Goal: Task Accomplishment & Management: Manage account settings

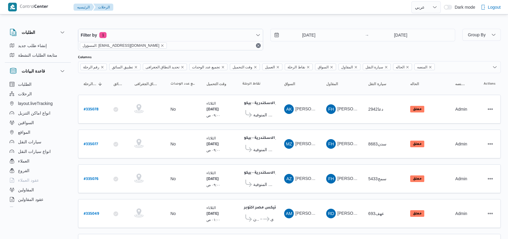
select select "ar"
click at [305, 37] on input "[DATE]" at bounding box center [305, 35] width 68 height 12
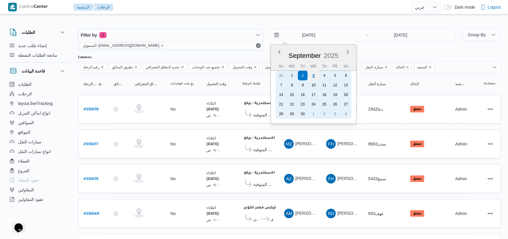
click at [312, 72] on div "3" at bounding box center [313, 75] width 11 height 11
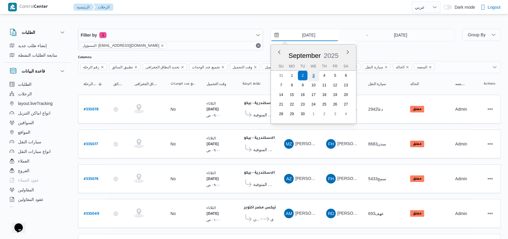
type input "[DATE]"
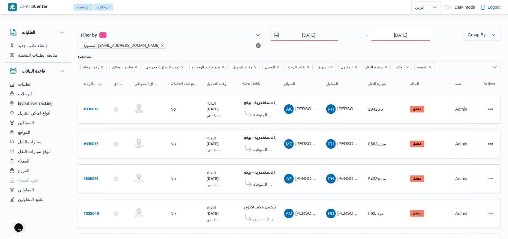
click at [389, 30] on input "[DATE]" at bounding box center [401, 35] width 60 height 12
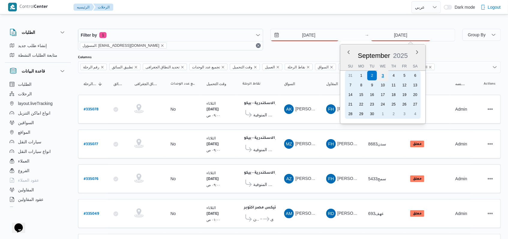
click at [384, 80] on div "3" at bounding box center [382, 75] width 11 height 11
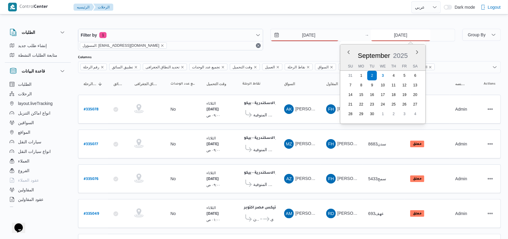
type input "[DATE]"
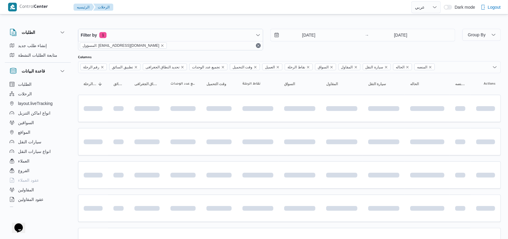
click at [325, 44] on div "[DATE] → [DATE]" at bounding box center [363, 40] width 185 height 22
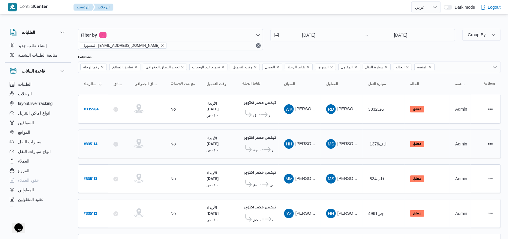
scroll to position [38, 0]
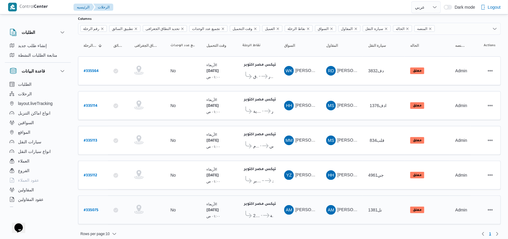
click at [93, 209] on b "# 335075" at bounding box center [91, 211] width 15 height 4
select select "ar"
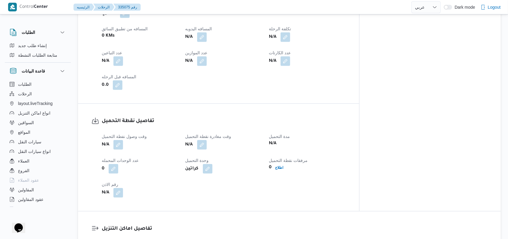
scroll to position [320, 0]
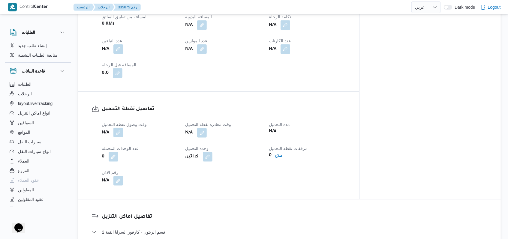
click at [120, 128] on button "button" at bounding box center [119, 133] width 10 height 10
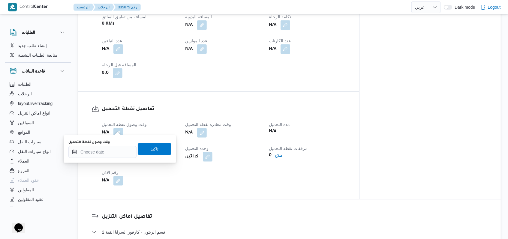
click at [111, 141] on div "وقت وصول نفطة التحميل" at bounding box center [102, 142] width 68 height 5
click at [111, 148] on input "وقت وصول نفطة التحميل" at bounding box center [102, 152] width 68 height 12
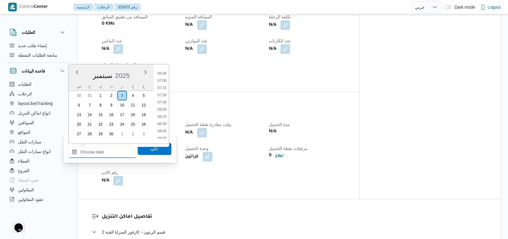
scroll to position [153, 0]
click at [162, 82] on li "05:45" at bounding box center [162, 85] width 14 height 6
type input "[DATE] ٠٥:٤٥"
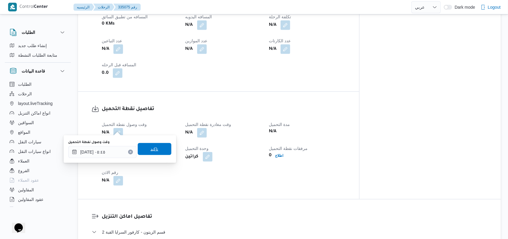
drag, startPoint x: 154, startPoint y: 155, endPoint x: 171, endPoint y: 146, distance: 18.6
click at [154, 155] on span "تاكيد" at bounding box center [155, 149] width 34 height 12
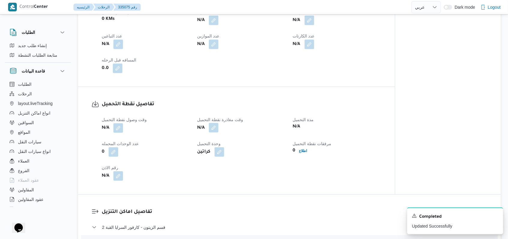
click at [215, 127] on button "button" at bounding box center [214, 128] width 10 height 10
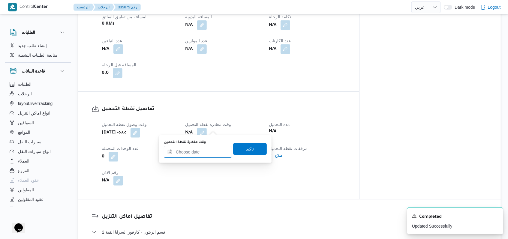
click at [203, 153] on input "وقت مغادرة نقطة التحميل" at bounding box center [198, 152] width 68 height 12
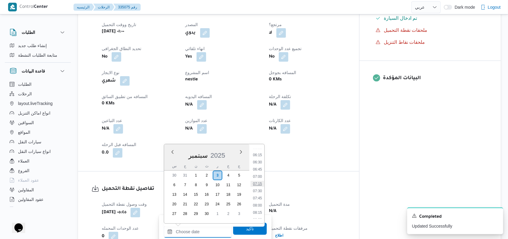
scroll to position [193, 0]
click at [262, 183] on li "07:45" at bounding box center [258, 182] width 14 height 6
type input "[DATE] ٠٧:٤٥"
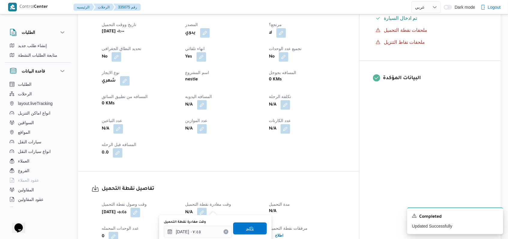
click at [250, 229] on span "تاكيد" at bounding box center [250, 229] width 34 height 12
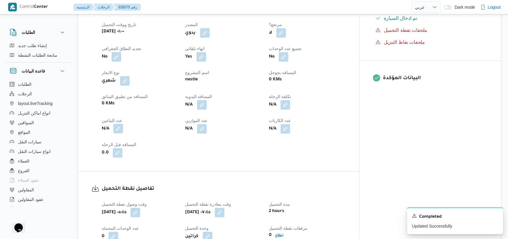
click at [121, 124] on button "button" at bounding box center [119, 129] width 10 height 10
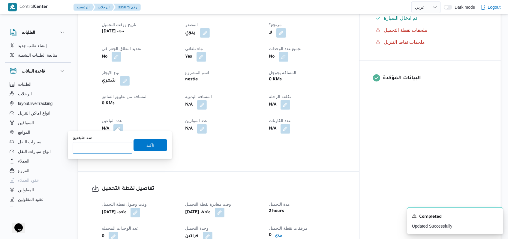
click at [113, 144] on input "عدد التباعين" at bounding box center [103, 148] width 60 height 12
type input "1"
click at [147, 145] on span "تاكيد" at bounding box center [151, 144] width 8 height 7
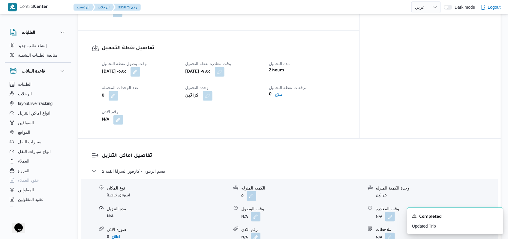
scroll to position [440, 0]
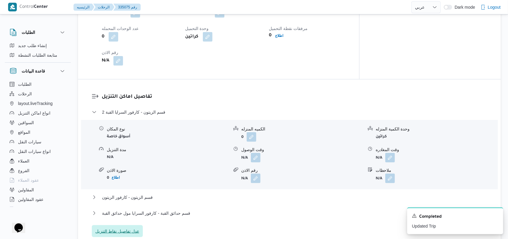
click at [133, 229] on span "عدل تفاصيل نقاط التنزيل" at bounding box center [117, 231] width 44 height 7
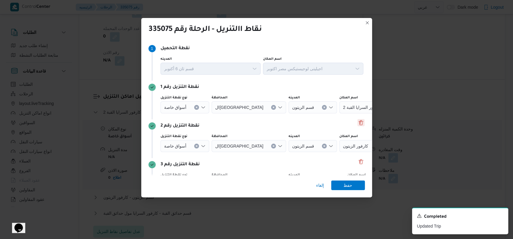
click at [357, 123] on button "Delete" at bounding box center [360, 122] width 7 height 7
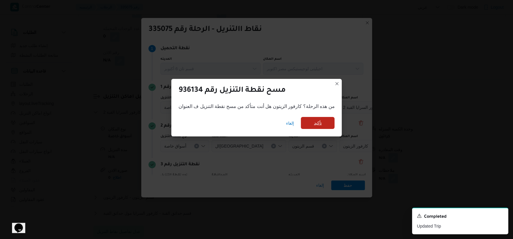
click at [311, 124] on span "تأكيد" at bounding box center [318, 123] width 34 height 12
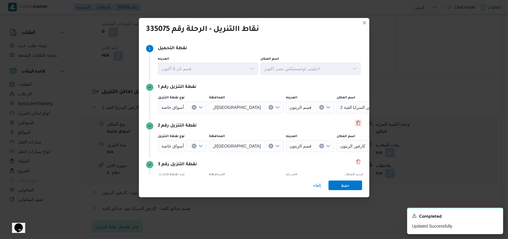
scroll to position [39, 0]
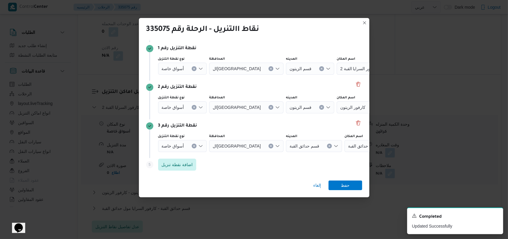
click at [194, 108] on icon "Clear input" at bounding box center [195, 108] width 2 height 2
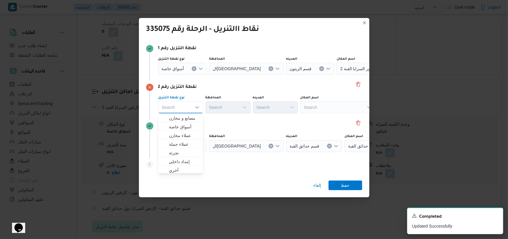
click at [194, 68] on icon "Clear input" at bounding box center [194, 69] width 2 height 2
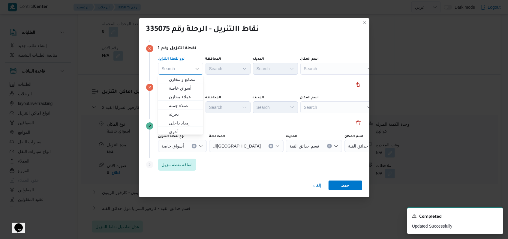
click at [237, 80] on div "نقطة التنزيل رقم 1 نوع نقطة التنزيل Search Combo box. Selected. Combo box input…" at bounding box center [254, 61] width 216 height 39
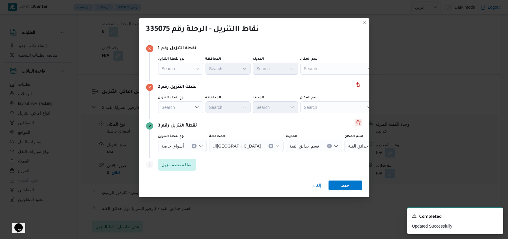
click at [357, 121] on button "Delete" at bounding box center [358, 122] width 7 height 7
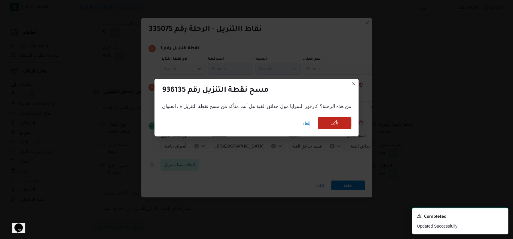
click at [341, 123] on span "تأكيد" at bounding box center [334, 123] width 34 height 12
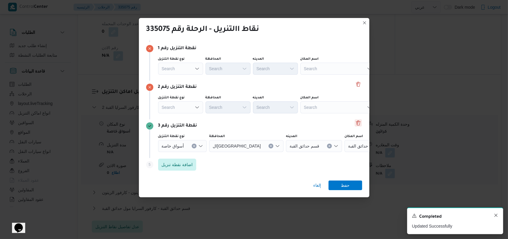
click at [498, 215] on icon "Dismiss toast" at bounding box center [496, 215] width 5 height 5
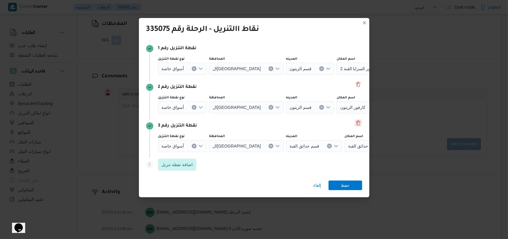
scroll to position [440, 0]
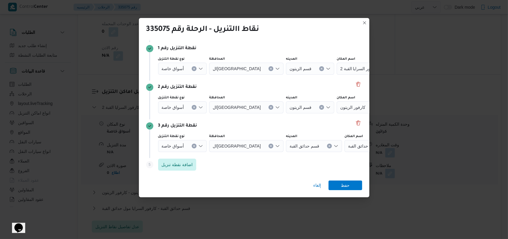
click at [195, 146] on icon "Clear input" at bounding box center [194, 146] width 2 height 2
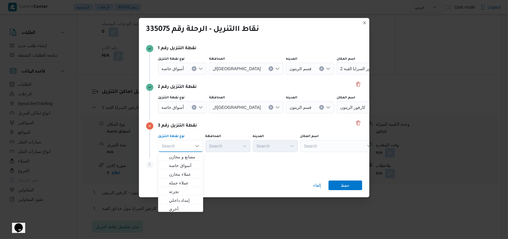
click at [195, 126] on p "نقطة التنزيل رقم 3" at bounding box center [177, 126] width 39 height 7
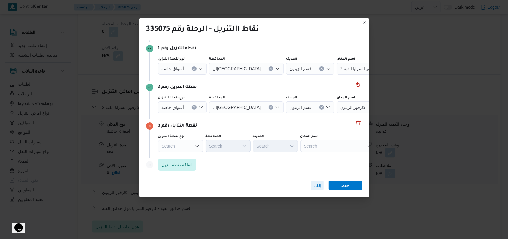
click at [323, 185] on span "إلغاء" at bounding box center [317, 186] width 13 height 10
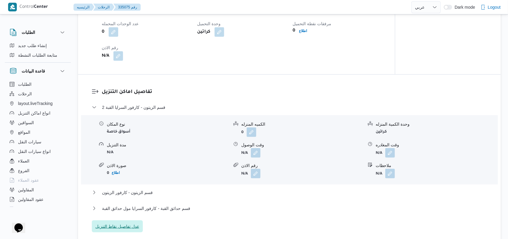
click at [130, 229] on span "عدل تفاصيل نقاط التنزيل" at bounding box center [117, 226] width 44 height 7
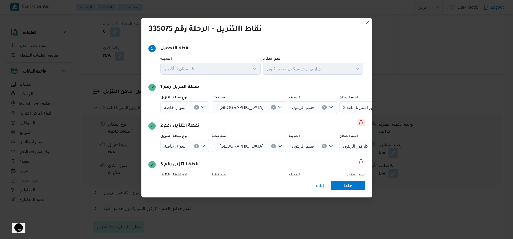
click at [359, 123] on button "Delete" at bounding box center [360, 122] width 7 height 7
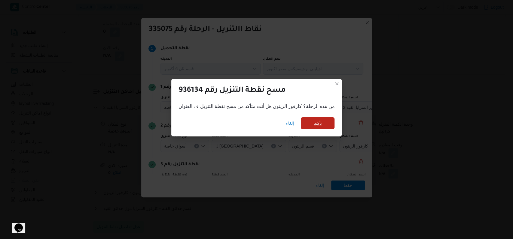
click at [328, 123] on span "تأكيد" at bounding box center [318, 123] width 34 height 12
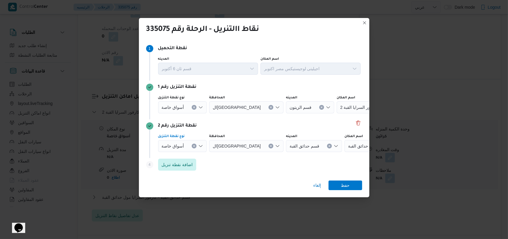
click at [194, 145] on icon "Clear input" at bounding box center [195, 146] width 2 height 2
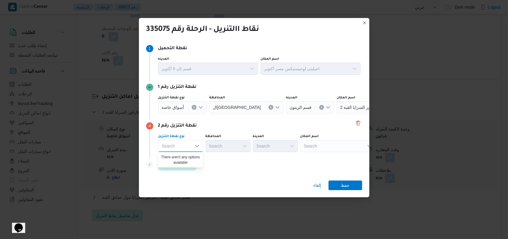
click at [192, 108] on button "Clear input" at bounding box center [194, 107] width 5 height 5
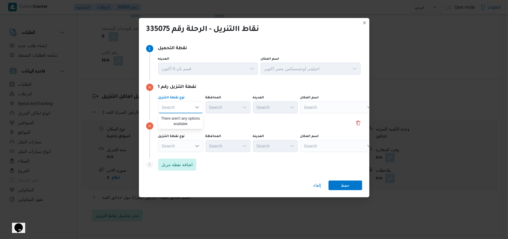
click at [305, 105] on div at bounding box center [304, 108] width 3 height 10
type input "ل"
click at [301, 90] on div "نقطة التنزيل رقم 1" at bounding box center [254, 87] width 216 height 7
click at [310, 122] on div "نقطة التنزيل رقم 2 نوع نقطة التنزيل Search المحافظة Search المدينه Search اسم ا…" at bounding box center [254, 139] width 216 height 39
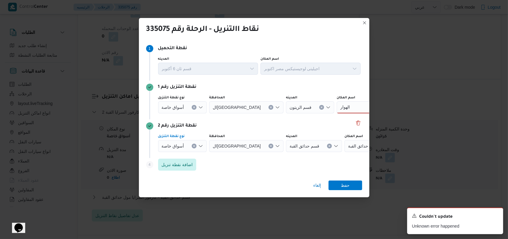
drag, startPoint x: 195, startPoint y: 148, endPoint x: 189, endPoint y: 137, distance: 12.6
click at [195, 148] on button "Clear input" at bounding box center [194, 146] width 5 height 5
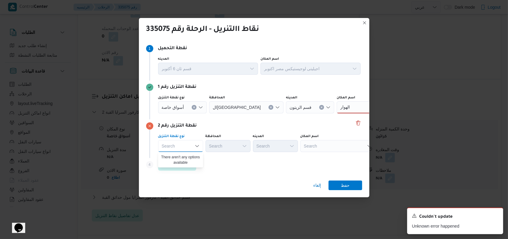
drag, startPoint x: 193, startPoint y: 108, endPoint x: 330, endPoint y: 105, distance: 137.3
click at [194, 108] on icon "Clear input" at bounding box center [195, 108] width 2 height 2
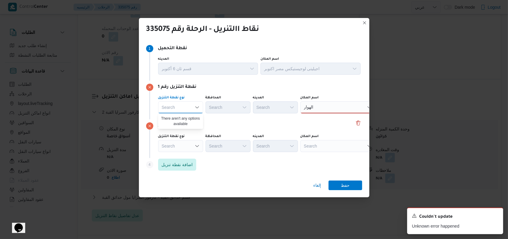
click at [330, 105] on div "[PERSON_NAME]" at bounding box center [338, 108] width 75 height 12
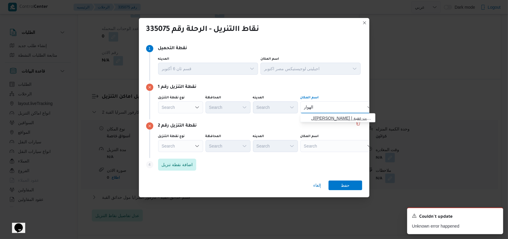
type input "الهوار"
click at [326, 120] on span "ال[PERSON_NAME] | الهوارى | ميت عقبة" at bounding box center [341, 118] width 61 height 7
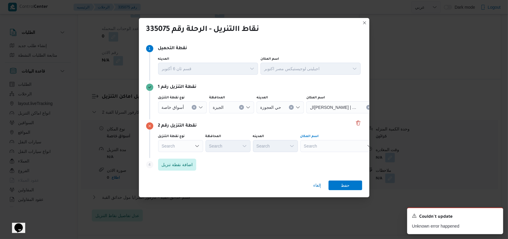
click at [329, 142] on div "Search" at bounding box center [338, 146] width 75 height 12
type input "ب"
drag, startPoint x: 496, startPoint y: 217, endPoint x: 475, endPoint y: 223, distance: 21.7
click at [496, 217] on icon "Dismiss toast" at bounding box center [496, 215] width 5 height 5
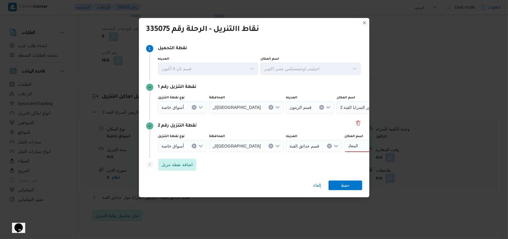
click at [247, 188] on div "إلغاء حفظ" at bounding box center [254, 187] width 231 height 22
click at [192, 148] on button "Clear input" at bounding box center [194, 146] width 5 height 5
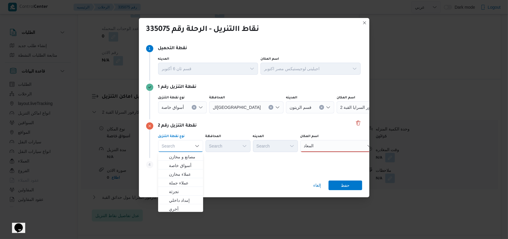
click at [326, 145] on div "المعاد المعاد" at bounding box center [338, 146] width 75 height 12
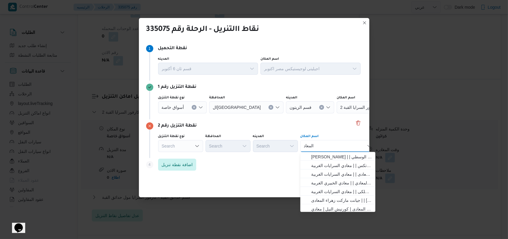
type input "المعاد"
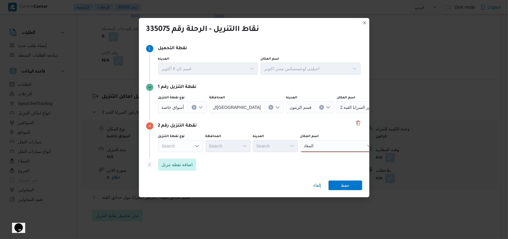
click at [264, 193] on div "إلغاء حفظ" at bounding box center [254, 187] width 231 height 22
click at [329, 147] on div "المعاد المعاد" at bounding box center [338, 146] width 75 height 12
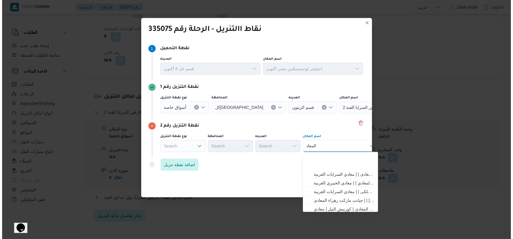
scroll to position [158, 0]
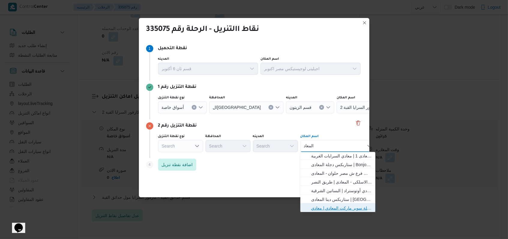
click at [341, 209] on span "بيت الجملة سوبر ماركت - المعادى | بيت الجملة سوبر ماركت المعادي | معادي [PERSON…" at bounding box center [341, 208] width 61 height 7
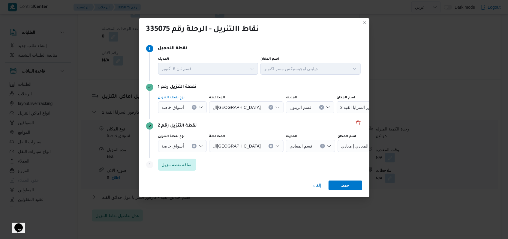
click at [193, 109] on button "Clear input" at bounding box center [194, 107] width 5 height 5
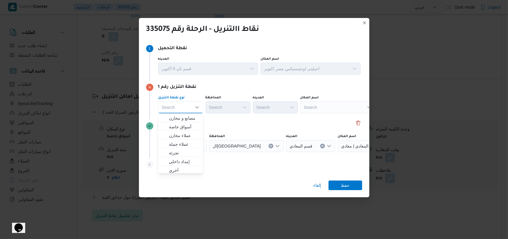
click at [306, 109] on div "Search" at bounding box center [338, 108] width 75 height 12
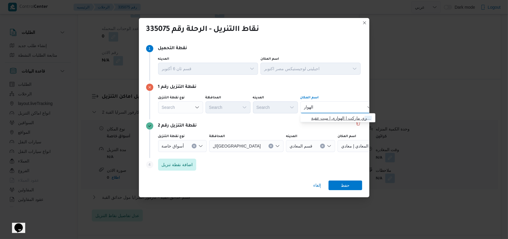
type input "الهوار"
click at [329, 120] on span "الهوار ي ماركت | الهوارى | ميت عقبة" at bounding box center [341, 118] width 61 height 7
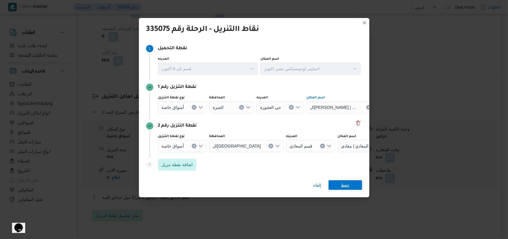
click at [347, 185] on span "حفظ" at bounding box center [345, 185] width 9 height 10
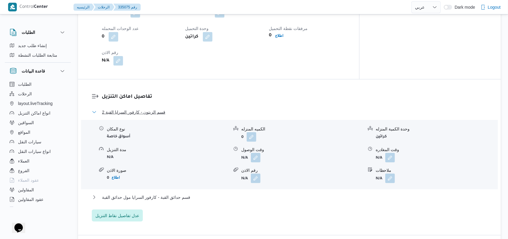
click at [153, 111] on span "قسم الزيتون - كارفور السرايا القبة 2" at bounding box center [133, 112] width 63 height 7
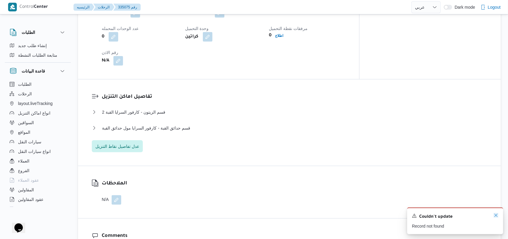
click at [495, 216] on icon "Dismiss toast" at bounding box center [496, 215] width 5 height 5
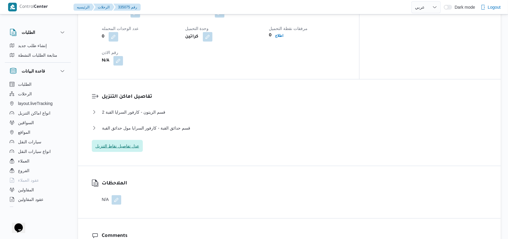
click at [125, 140] on span "عدل تفاصيل نقاط التنزيل" at bounding box center [117, 146] width 51 height 12
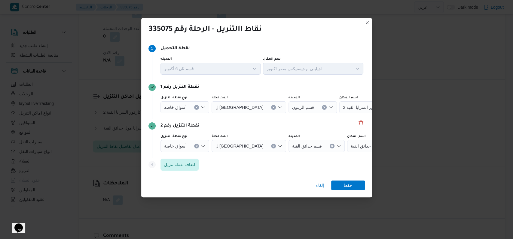
click at [197, 146] on icon "Clear input" at bounding box center [196, 146] width 2 height 2
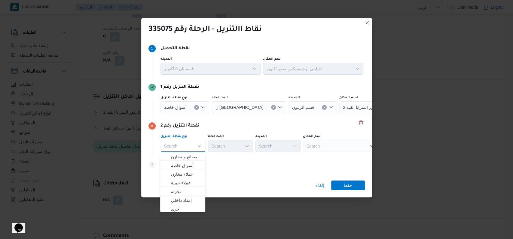
click at [195, 107] on icon "Clear input" at bounding box center [196, 107] width 2 height 2
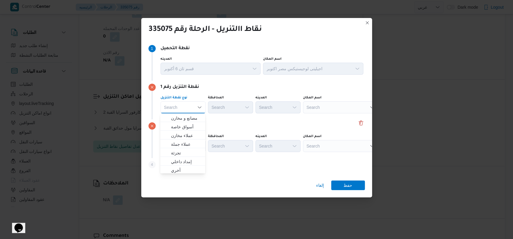
click at [319, 150] on div "Search" at bounding box center [340, 146] width 75 height 12
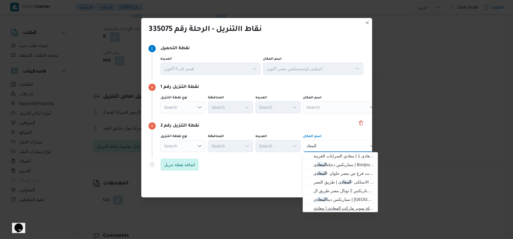
type input "المعاد"
click at [334, 208] on span "بيت الجملة سوبر ماركت - المعاد ى | بيت الجملة سوبر ماركت المعادي | معادي [PERSO…" at bounding box center [343, 208] width 61 height 7
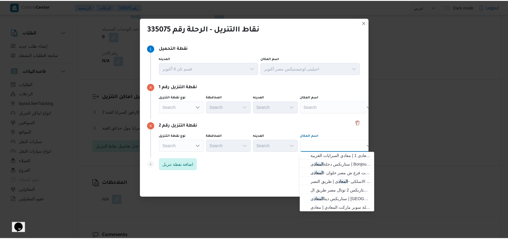
scroll to position [0, 0]
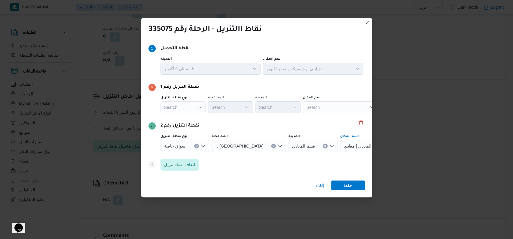
click at [314, 108] on div "Search" at bounding box center [340, 108] width 75 height 12
type input "الهوار"
drag, startPoint x: 322, startPoint y: 120, endPoint x: 328, endPoint y: 119, distance: 5.4
click at [324, 119] on span "الهوار ي ماركت | الهوارى | ميت عقبة" at bounding box center [343, 118] width 61 height 7
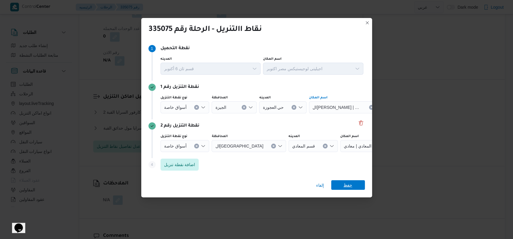
click at [344, 183] on span "حفظ" at bounding box center [347, 185] width 9 height 10
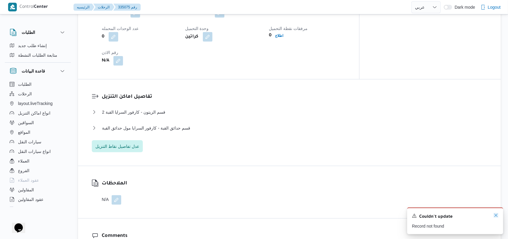
click at [496, 217] on icon "Dismiss toast" at bounding box center [496, 215] width 5 height 5
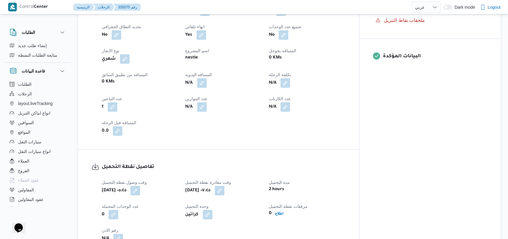
scroll to position [280, 0]
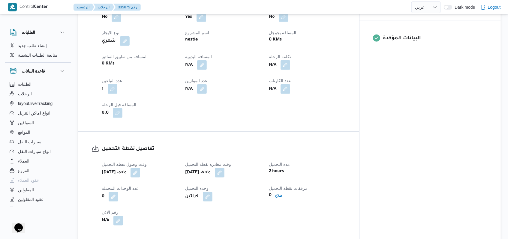
select select "ar"
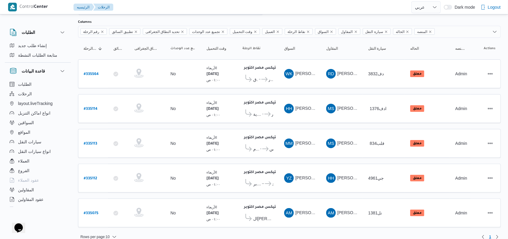
scroll to position [38, 0]
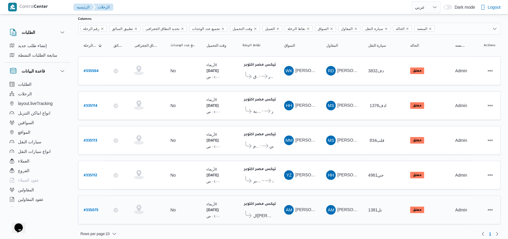
click at [262, 212] on span "ال[PERSON_NAME]" at bounding box center [263, 215] width 20 height 7
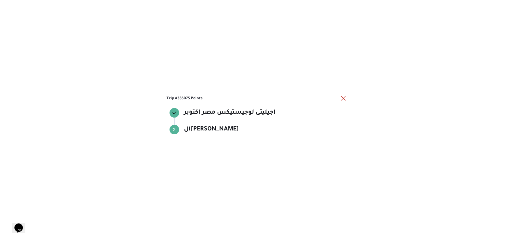
click at [337, 103] on div "Trip #335075 Points اجيليتى لوجيستيكس مصر اكتوبر اجيليتى لوجيستيكس مصر اكتوبر S…" at bounding box center [256, 120] width 180 height 50
click at [341, 100] on button "close" at bounding box center [342, 98] width 7 height 7
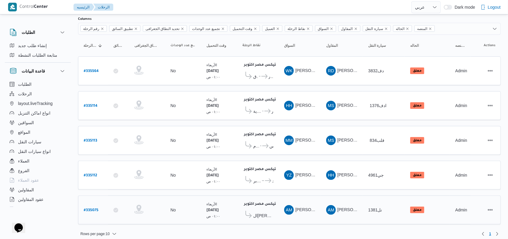
click at [96, 209] on b "# 335075" at bounding box center [91, 211] width 15 height 4
select select "ar"
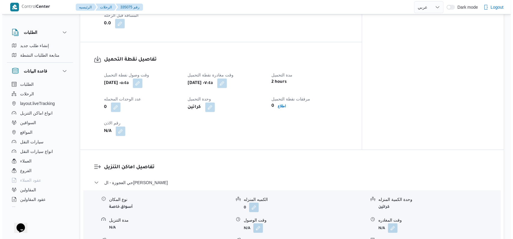
scroll to position [440, 0]
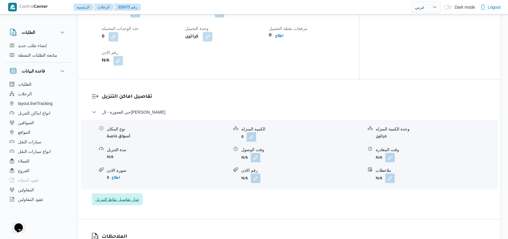
click at [123, 196] on span "عدل تفاصيل نقاط التنزيل" at bounding box center [117, 199] width 44 height 7
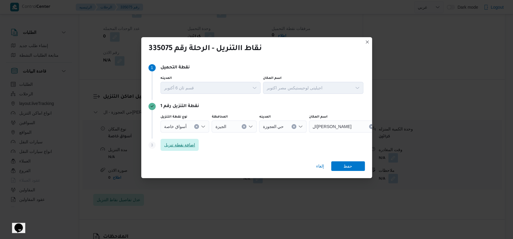
click at [178, 148] on span "اضافة نقطة تنزيل" at bounding box center [179, 144] width 31 height 7
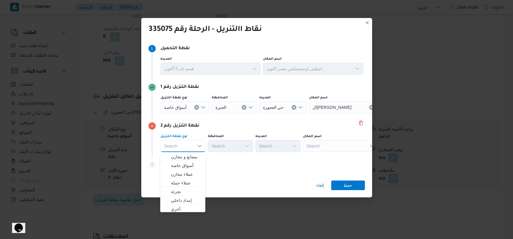
click at [322, 150] on div "Search" at bounding box center [340, 146] width 75 height 12
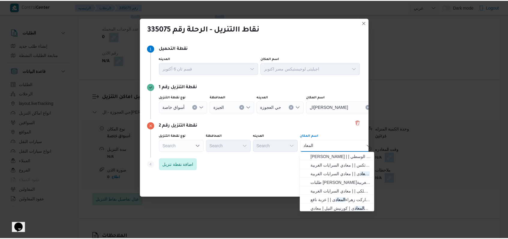
scroll to position [158, 0]
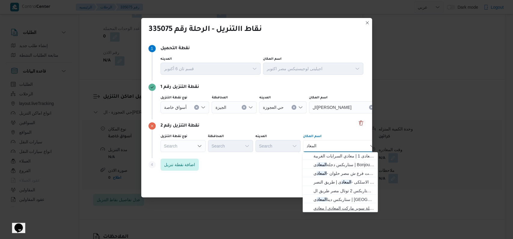
type input "المعاد"
click at [329, 205] on span "بيت الجملة سوبر ماركت - المعاد ى | بيت الجملة سوبر ماركت المعادي | معادي [PERSO…" at bounding box center [343, 208] width 61 height 7
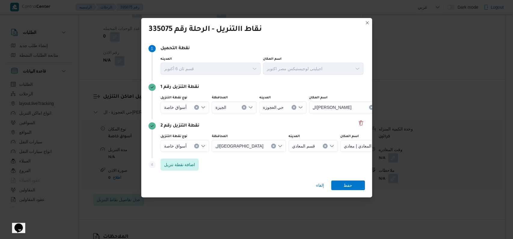
click at [362, 191] on div "إلغاء حفظ" at bounding box center [256, 187] width 231 height 22
click at [360, 189] on span "حفظ" at bounding box center [348, 185] width 34 height 10
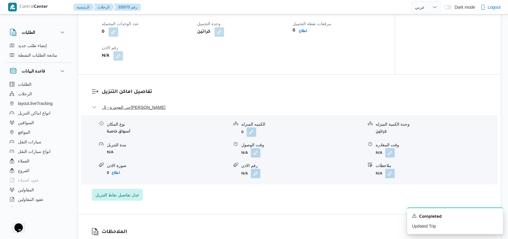
click at [139, 110] on span "حي العجوزة - ال[PERSON_NAME]" at bounding box center [133, 107] width 63 height 7
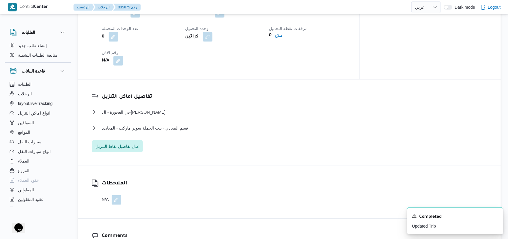
select select "ar"
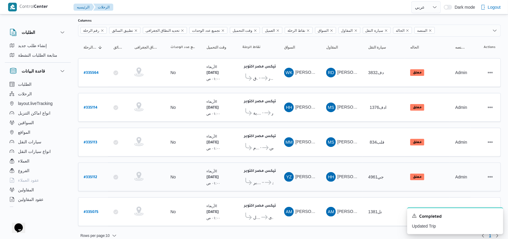
scroll to position [38, 0]
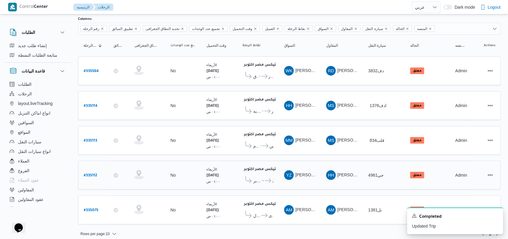
click at [94, 174] on b "# 335112" at bounding box center [91, 176] width 14 height 4
select select "ar"
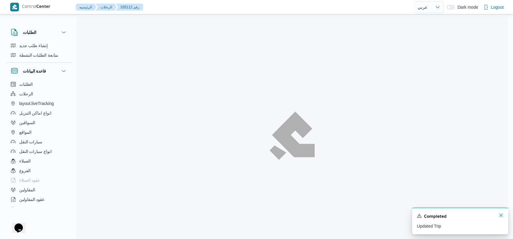
click at [501, 216] on icon "Dismiss toast" at bounding box center [500, 215] width 5 height 5
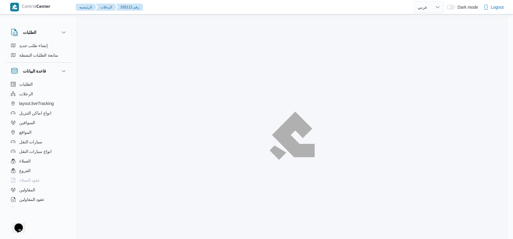
click at [173, 168] on div at bounding box center [291, 135] width 431 height 239
drag, startPoint x: 173, startPoint y: 162, endPoint x: 153, endPoint y: 162, distance: 20.4
click at [153, 162] on div at bounding box center [291, 135] width 431 height 239
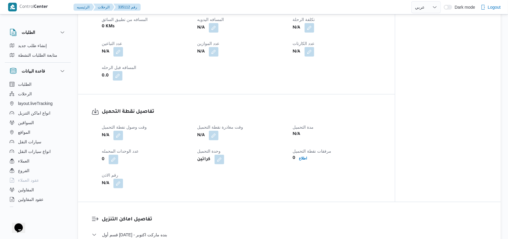
scroll to position [320, 0]
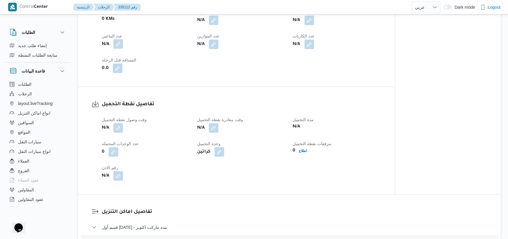
click at [117, 39] on button "button" at bounding box center [119, 44] width 10 height 10
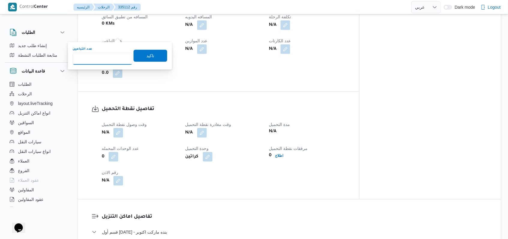
click at [110, 56] on input "عدد التباعين" at bounding box center [103, 59] width 60 height 12
type input "1"
click at [148, 56] on span "تاكيد" at bounding box center [151, 55] width 8 height 7
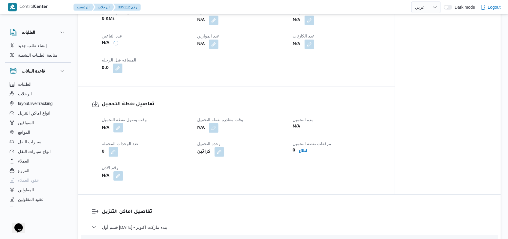
click at [115, 123] on button "button" at bounding box center [119, 128] width 10 height 10
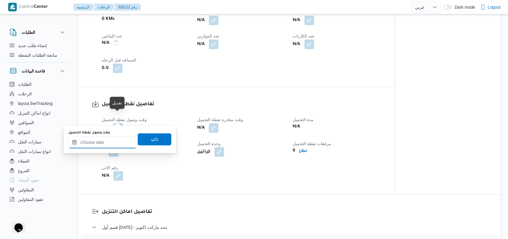
click at [109, 147] on input "وقت وصول نفطة التحميل" at bounding box center [102, 143] width 68 height 12
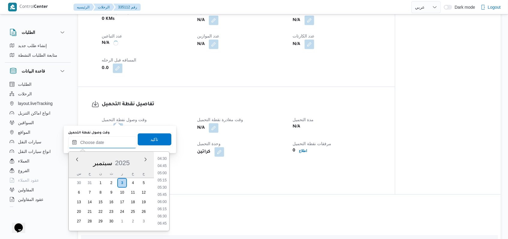
scroll to position [120, 0]
click at [165, 198] on li "05:30" at bounding box center [162, 198] width 14 height 6
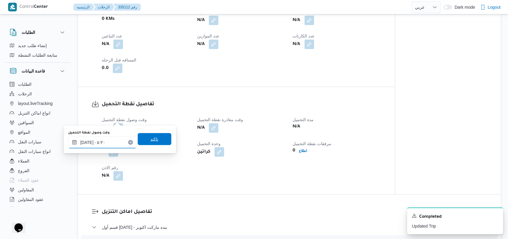
type input "[DATE] ٠٥:٣٠"
click at [163, 141] on span "تاكيد" at bounding box center [155, 139] width 34 height 12
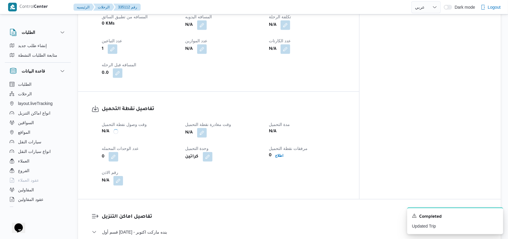
click at [222, 128] on div "N/A" at bounding box center [224, 133] width 78 height 11
click at [207, 128] on button "button" at bounding box center [202, 133] width 10 height 10
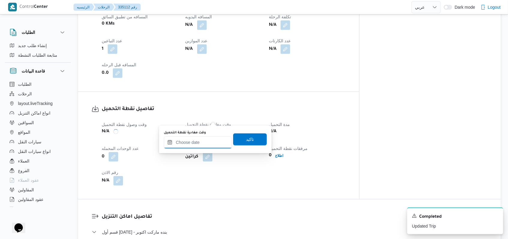
click at [203, 140] on input "وقت مغادرة نقطة التحميل" at bounding box center [198, 143] width 68 height 12
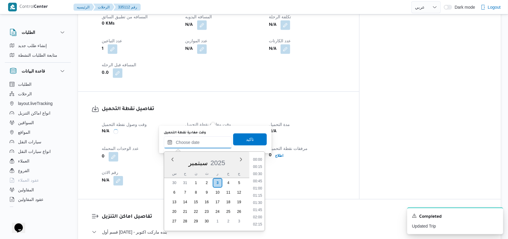
scroll to position [281, 0]
click at [308, 162] on div "وقت وصول نفطة التحميل N/A وقت مغادرة نقطة التحميل N/A مدة التحميل N/A عدد الوحد…" at bounding box center [223, 153] width 251 height 72
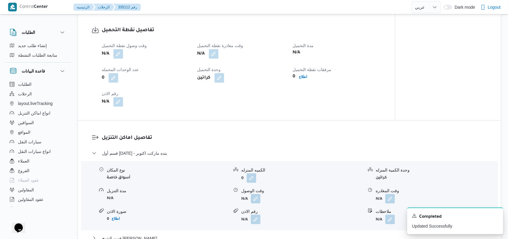
scroll to position [440, 0]
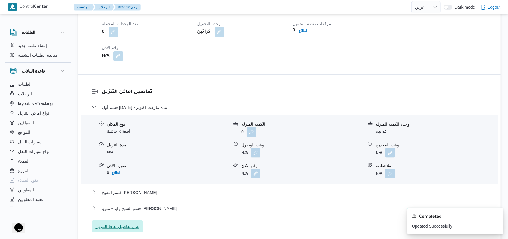
click at [132, 221] on span "عدل تفاصيل نقاط التنزيل" at bounding box center [117, 227] width 51 height 12
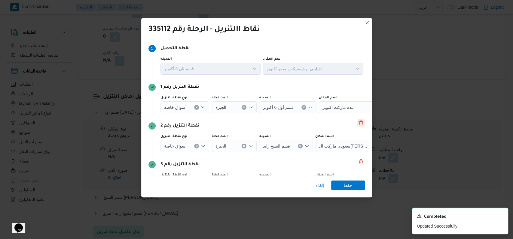
click at [357, 121] on button "Delete" at bounding box center [360, 123] width 7 height 7
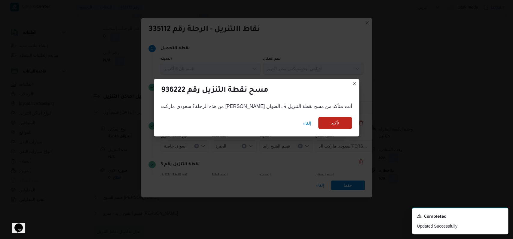
click at [318, 125] on span "تأكيد" at bounding box center [335, 123] width 34 height 12
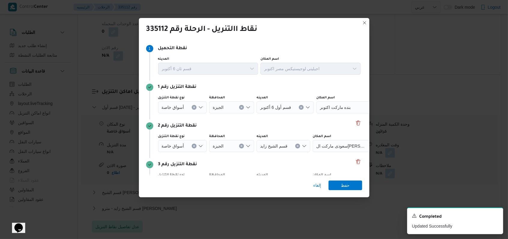
click at [193, 146] on icon "Clear input" at bounding box center [194, 146] width 2 height 2
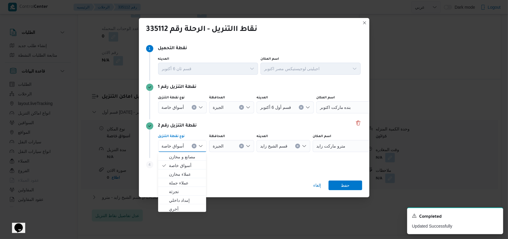
click at [194, 108] on icon "Clear input" at bounding box center [195, 108] width 2 height 2
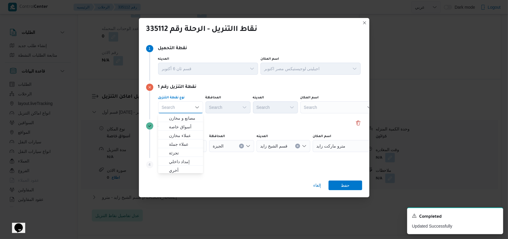
click at [215, 122] on div "نقطة التنزيل رقم 2 نوع نقطة التنزيل أسواق خاصة المحافظة الجيزة المدينه قسم [PER…" at bounding box center [254, 139] width 216 height 39
click at [195, 144] on div "أسواق خاصة" at bounding box center [182, 146] width 49 height 12
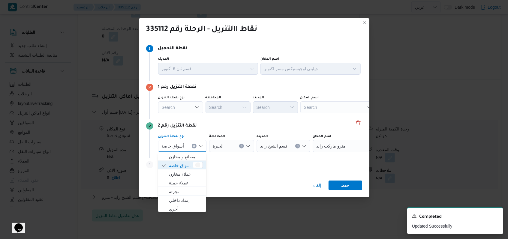
click at [193, 148] on button "Clear input" at bounding box center [194, 146] width 5 height 5
click at [315, 105] on div "Search" at bounding box center [338, 108] width 75 height 12
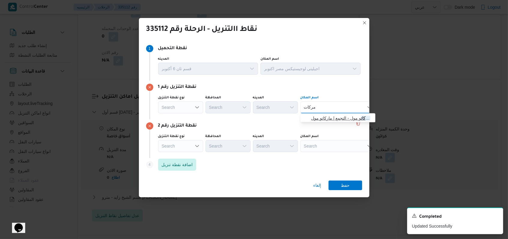
type input "مركات"
click at [318, 120] on span "بيت الجملة مركات و مول - التجمع | ماركاتو مول | null" at bounding box center [341, 118] width 61 height 7
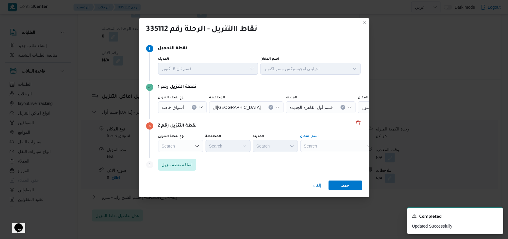
click at [316, 149] on div "Search" at bounding box center [338, 146] width 75 height 12
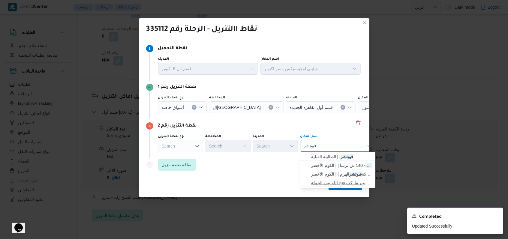
type input "فيوتشر"
click at [337, 183] on span "بيت الجملة فيوتشر مول - التجمع | سوبر ماركت فتح الله بيت الجملة | null" at bounding box center [341, 183] width 61 height 7
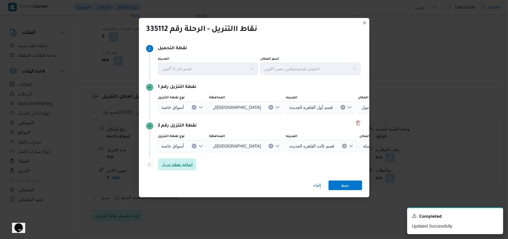
click at [185, 163] on span "اضافة نقطة تنزيل" at bounding box center [177, 164] width 31 height 7
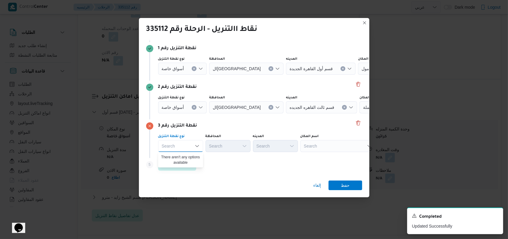
click at [329, 150] on div "Search" at bounding box center [338, 146] width 75 height 12
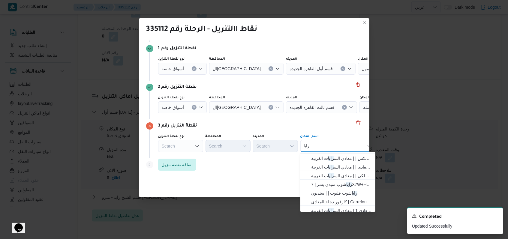
scroll to position [40, 0]
type input "رايا"
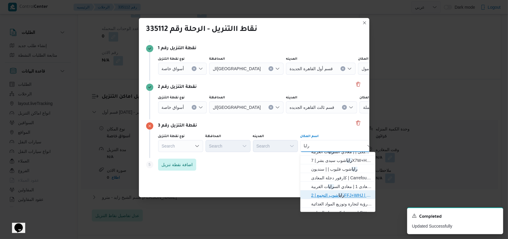
click at [344, 195] on mark "رايا" at bounding box center [342, 195] width 6 height 5
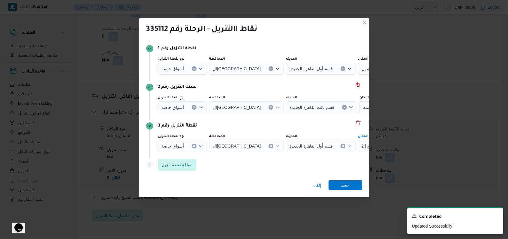
click at [348, 185] on span "حفظ" at bounding box center [345, 185] width 9 height 10
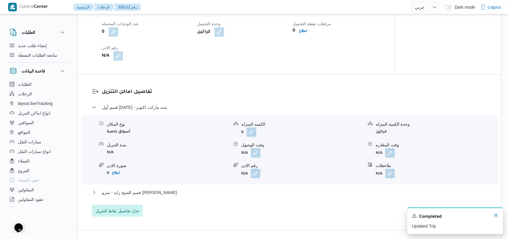
click at [498, 217] on icon "Dismiss toast" at bounding box center [496, 215] width 5 height 5
click at [161, 104] on div "قسم أول [DATE] - بنده ماركت اكتوبر" at bounding box center [290, 109] width 396 height 11
click at [156, 104] on span "قسم أول [DATE] - بنده ماركت اكتوبر" at bounding box center [134, 107] width 65 height 7
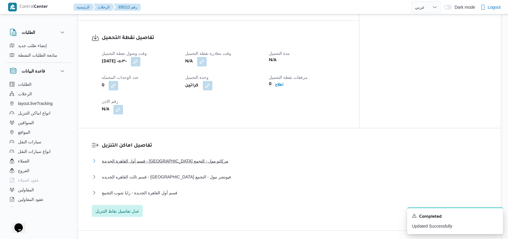
scroll to position [400, 0]
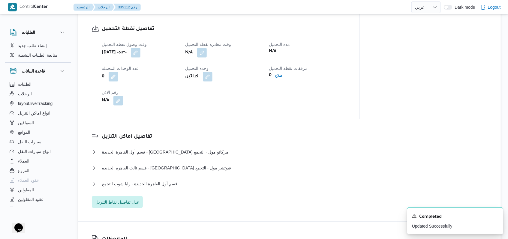
select select "ar"
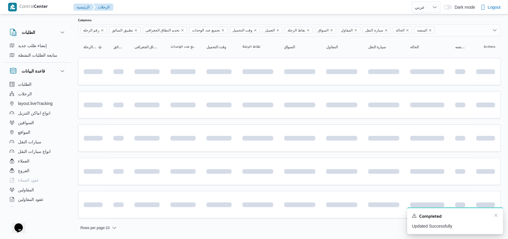
scroll to position [35, 0]
click at [496, 216] on icon "Dismiss toast" at bounding box center [496, 215] width 5 height 5
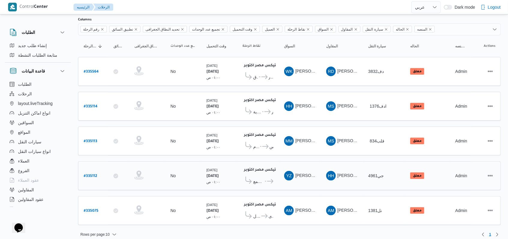
scroll to position [38, 0]
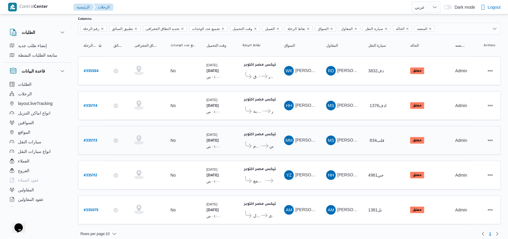
click at [93, 139] on b "# 335113" at bounding box center [91, 141] width 14 height 4
select select "ar"
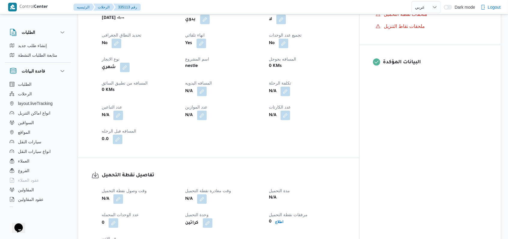
scroll to position [320, 0]
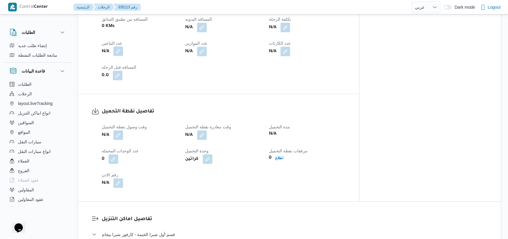
click at [120, 49] on button "button" at bounding box center [119, 52] width 10 height 10
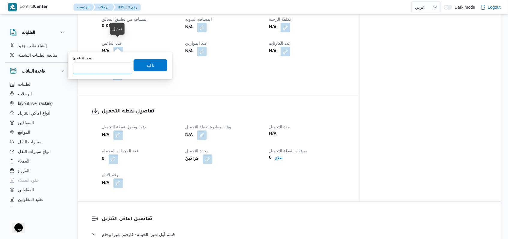
click at [111, 63] on input "عدد التباعين" at bounding box center [103, 68] width 60 height 12
type input "1"
click at [151, 62] on span "تاكيد" at bounding box center [151, 65] width 34 height 12
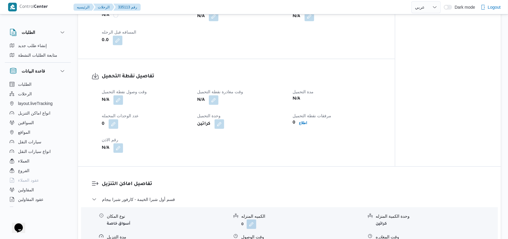
scroll to position [360, 0]
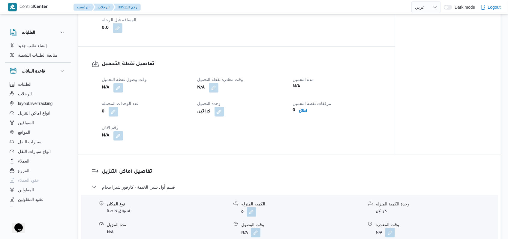
click at [121, 95] on div "وقت وصول نفطة التحميل N/A وقت مغادرة نقطة التحميل N/A مدة التحميل N/A عدد الوحد…" at bounding box center [241, 108] width 287 height 72
click at [120, 90] on button "button" at bounding box center [119, 88] width 10 height 10
click at [108, 107] on dt "عدد الوحدات المحمله" at bounding box center [146, 103] width 88 height 7
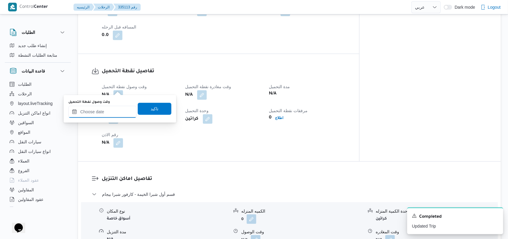
click at [126, 110] on input "وقت وصول نفطة التحميل" at bounding box center [102, 112] width 68 height 12
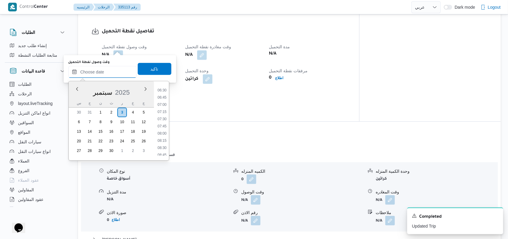
scroll to position [80, 0]
click at [166, 139] on li "04:30" at bounding box center [162, 138] width 14 height 6
type input "[DATE] ٠٤:٣٠"
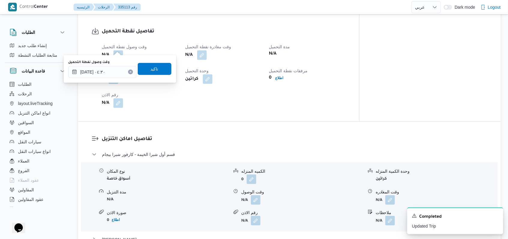
click at [151, 77] on div "وقت وصول نفطة التحميل [DATE] ٠٤:٣٠ تاكيد" at bounding box center [120, 68] width 104 height 19
click at [151, 69] on span "تاكيد" at bounding box center [155, 68] width 8 height 7
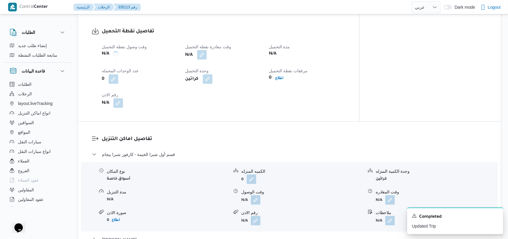
click at [207, 50] on button "button" at bounding box center [202, 55] width 10 height 10
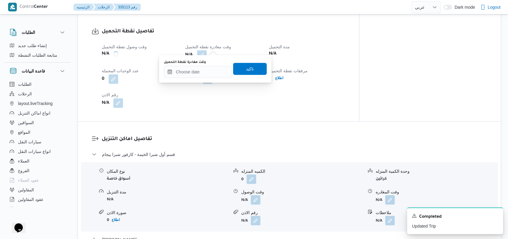
click at [206, 62] on div "وقت مغادرة نقطة التحميل" at bounding box center [198, 62] width 68 height 5
click at [205, 69] on input "وقت مغادرة نقطة التحميل" at bounding box center [198, 72] width 68 height 12
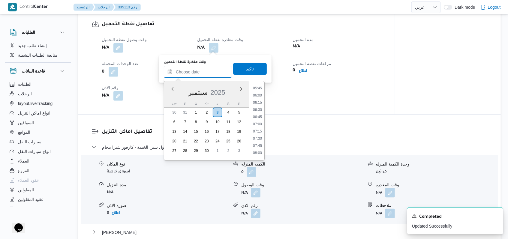
scroll to position [161, 0]
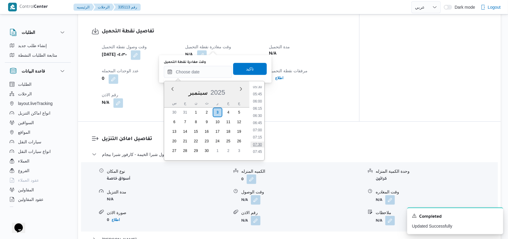
click at [259, 143] on li "07:30" at bounding box center [258, 145] width 14 height 6
type input "[DATE] ٠٧:٣٠"
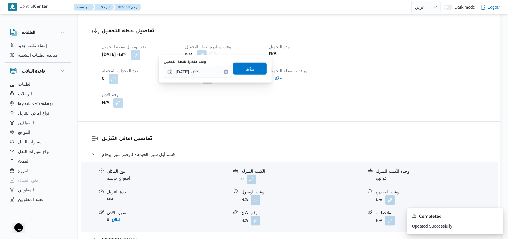
click at [255, 70] on span "تاكيد" at bounding box center [250, 69] width 34 height 12
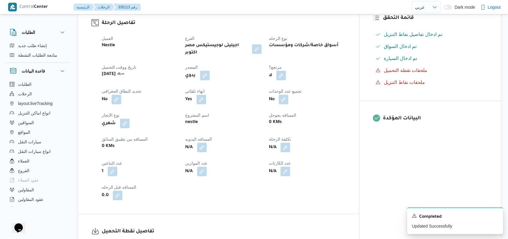
scroll to position [40, 0]
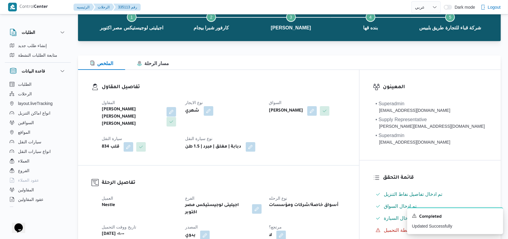
click at [176, 111] on button "button" at bounding box center [172, 112] width 10 height 10
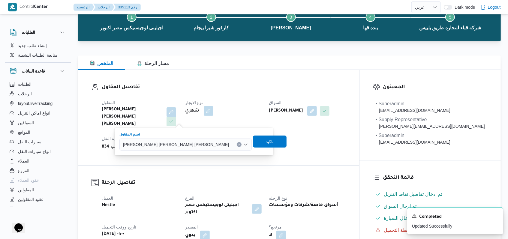
click at [167, 143] on span "[PERSON_NAME] [PERSON_NAME] [PERSON_NAME]" at bounding box center [176, 144] width 106 height 7
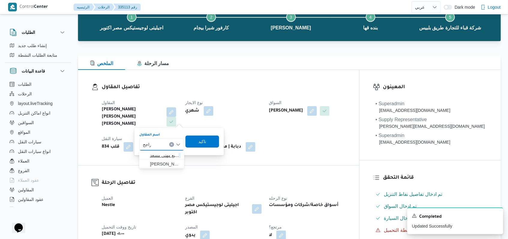
type input "راجح"
click at [172, 156] on span "[PERSON_NAME] مهني مسعد" at bounding box center [165, 155] width 31 height 7
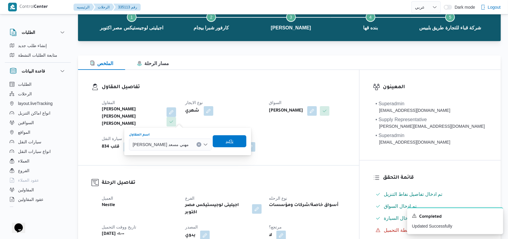
click at [226, 142] on span "تاكيد" at bounding box center [230, 141] width 8 height 7
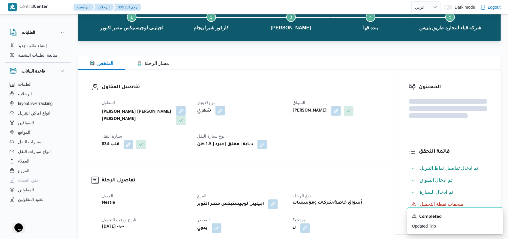
click at [225, 109] on button "button" at bounding box center [221, 111] width 10 height 10
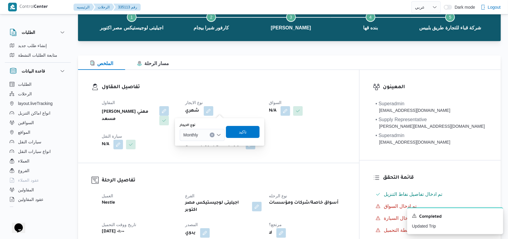
click at [212, 131] on div "Monthly" at bounding box center [202, 135] width 45 height 12
click at [198, 149] on span "Monthly" at bounding box center [202, 146] width 40 height 10
click at [198, 139] on div "Monthly Combo box. Selected. Monthly. Press Backspace to delete Monthly. Combo …" at bounding box center [202, 135] width 45 height 12
click at [199, 151] on span "On Demand" at bounding box center [206, 154] width 31 height 7
click at [253, 129] on span "تاكيد" at bounding box center [245, 132] width 34 height 12
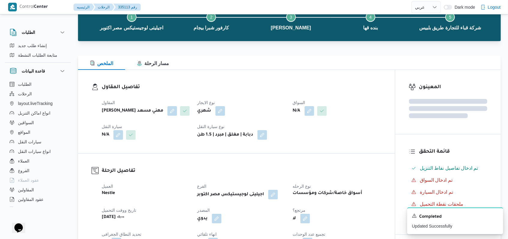
click at [122, 140] on div "N/A" at bounding box center [145, 135] width 89 height 11
click at [121, 138] on button "button" at bounding box center [119, 135] width 10 height 10
click at [114, 160] on div "Search" at bounding box center [106, 159] width 45 height 12
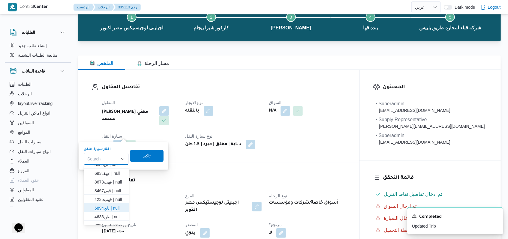
click at [115, 205] on span "ناي6894 | null" at bounding box center [110, 208] width 31 height 7
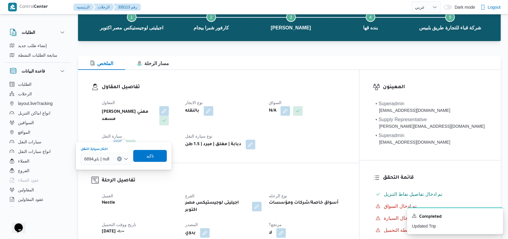
click at [145, 149] on div "اختار سيارة النقل ناي6894 | null Combo box. Selected. ناي6894 | null. Press Bac…" at bounding box center [123, 156] width 87 height 19
click at [145, 152] on span "تاكيد" at bounding box center [150, 156] width 34 height 12
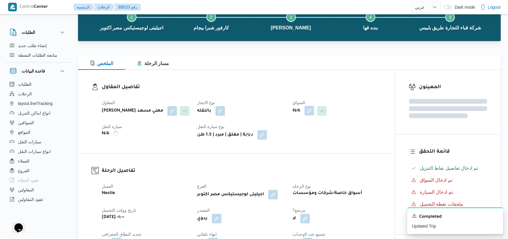
click at [310, 111] on button "button" at bounding box center [310, 111] width 10 height 10
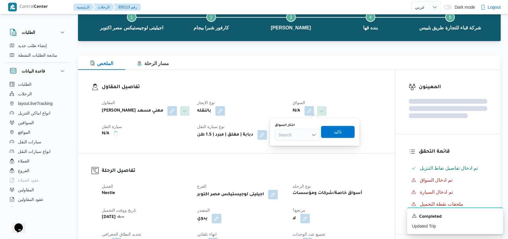
click at [298, 140] on div "Search" at bounding box center [297, 135] width 45 height 12
click at [298, 137] on div "Search" at bounding box center [297, 135] width 45 height 12
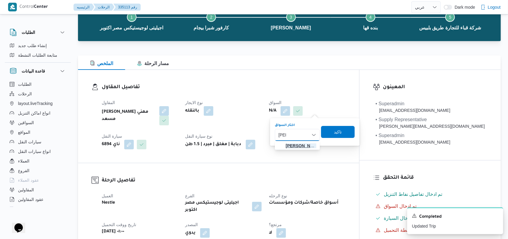
type input "[PERSON_NAME]"
click at [298, 143] on span "[PERSON_NAME] [PERSON_NAME]" at bounding box center [301, 145] width 31 height 7
click at [354, 131] on span "تاكيد" at bounding box center [337, 132] width 34 height 12
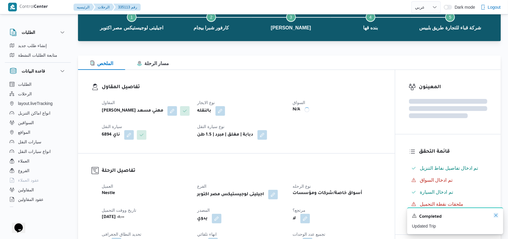
drag, startPoint x: 497, startPoint y: 217, endPoint x: 396, endPoint y: 217, distance: 100.9
click at [497, 217] on icon "Dismiss toast" at bounding box center [496, 215] width 5 height 5
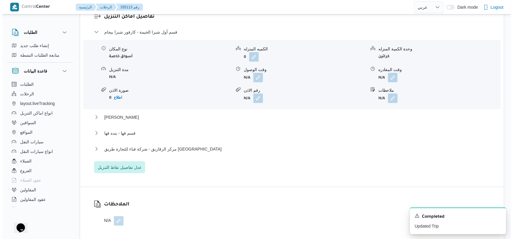
scroll to position [530, 0]
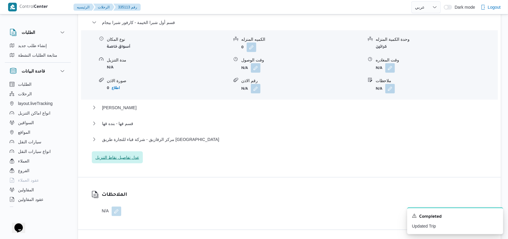
click at [129, 154] on span "عدل تفاصيل نقاط التنزيل" at bounding box center [117, 157] width 44 height 7
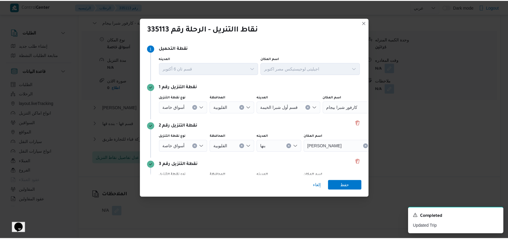
scroll to position [77, 0]
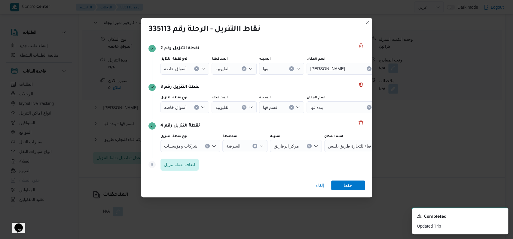
click at [358, 127] on div "نقطة التنزيل رقم 4" at bounding box center [256, 126] width 216 height 7
click at [357, 123] on button "Delete" at bounding box center [360, 122] width 7 height 7
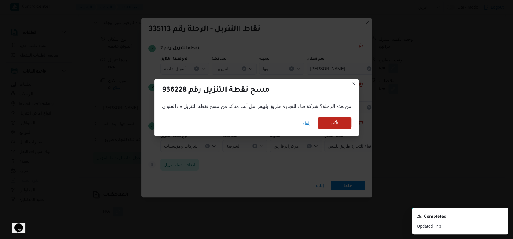
click at [332, 126] on span "تأكيد" at bounding box center [334, 123] width 8 height 7
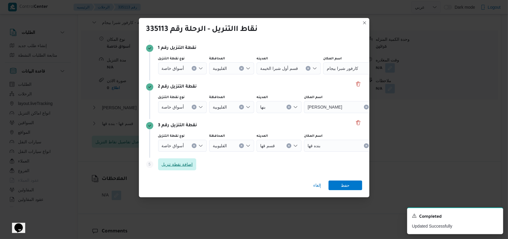
scroll to position [39, 0]
click at [195, 146] on icon "Clear input" at bounding box center [194, 146] width 2 height 2
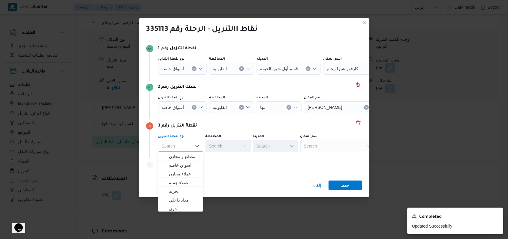
click at [198, 108] on icon "Open list of options" at bounding box center [200, 107] width 5 height 5
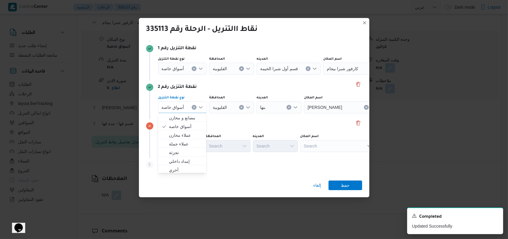
click at [195, 107] on button "Clear input" at bounding box center [194, 107] width 5 height 5
click at [195, 70] on button "Clear input" at bounding box center [194, 68] width 5 height 5
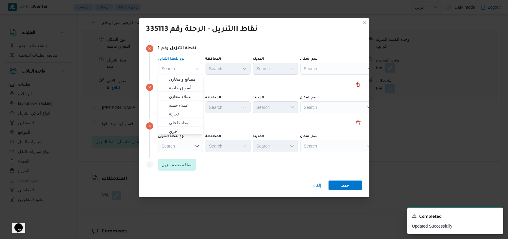
click at [328, 70] on div "Search" at bounding box center [338, 69] width 75 height 12
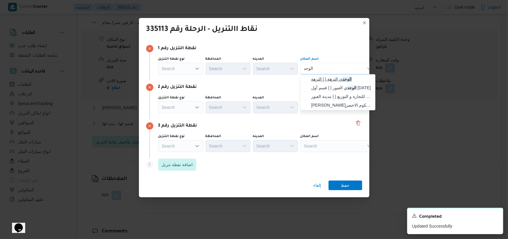
type input "الوجد"
click at [332, 83] on span "الوجد ي النزهة | | النزهة" at bounding box center [338, 79] width 70 height 10
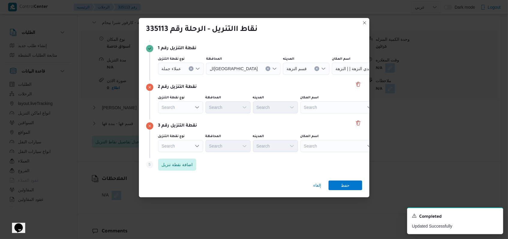
click at [327, 101] on div "اسم المكان Search" at bounding box center [338, 104] width 75 height 18
click at [326, 108] on div "Search" at bounding box center [338, 108] width 75 height 12
type input "ل"
type input "الماظ"
drag, startPoint x: 331, startPoint y: 116, endPoint x: 329, endPoint y: 126, distance: 10.5
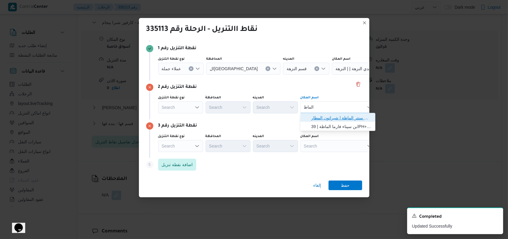
click at [331, 116] on span "كارفور سيتى سنتر الماظة | مول سيتي سنتر الماظة | شيراتون المطار" at bounding box center [341, 117] width 61 height 7
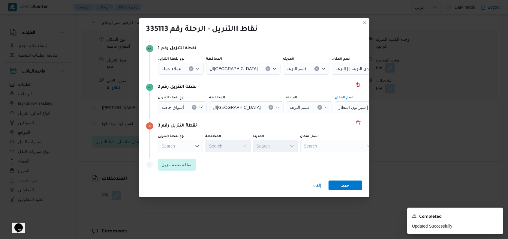
click at [327, 153] on div "نقطة التنزيل رقم 3 نوع نقطة التنزيل Search المحافظة Search المدينه Search اسم ا…" at bounding box center [254, 139] width 216 height 39
click at [329, 144] on div "Search" at bounding box center [338, 146] width 75 height 12
type input "[PERSON_NAME]"
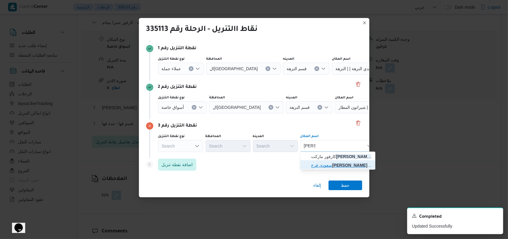
click at [334, 166] on span "سعودى فرع [PERSON_NAME] | [GEOGRAPHIC_DATA][PERSON_NAME] | الزيتون القبلية" at bounding box center [341, 165] width 61 height 7
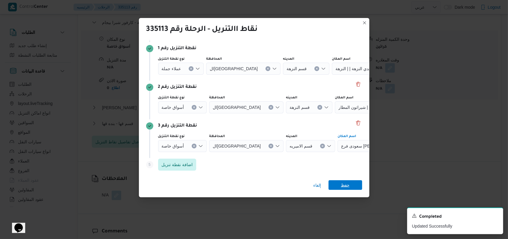
click at [348, 189] on span "حفظ" at bounding box center [345, 185] width 9 height 10
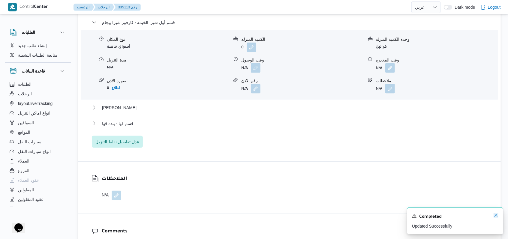
click at [494, 216] on icon "Dismiss toast" at bounding box center [496, 215] width 5 height 5
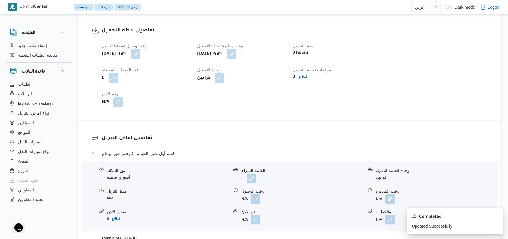
scroll to position [490, 0]
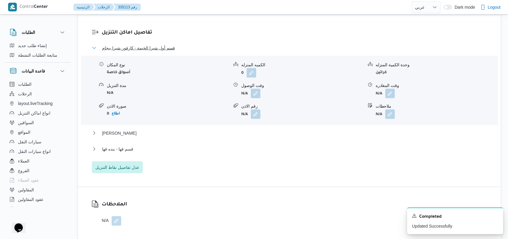
click at [148, 52] on span "قسم أول شبرا الخيمة - كارفور شبرا بيجام" at bounding box center [138, 47] width 73 height 7
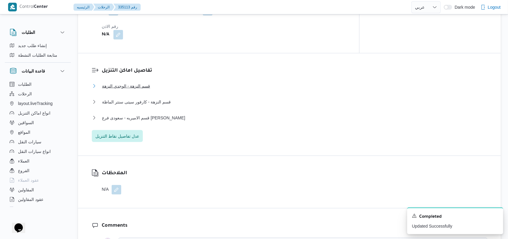
scroll to position [450, 0]
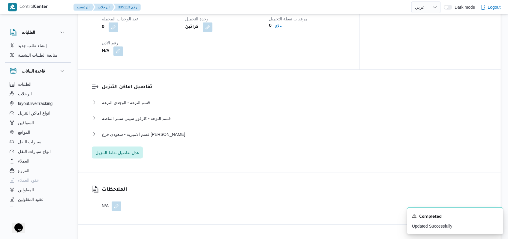
scroll to position [35, 0]
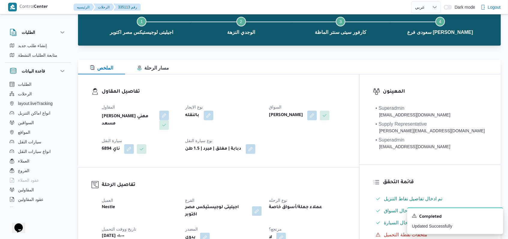
select select "ar"
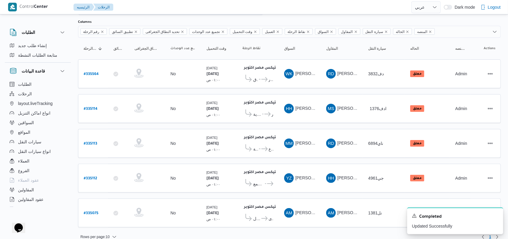
scroll to position [38, 0]
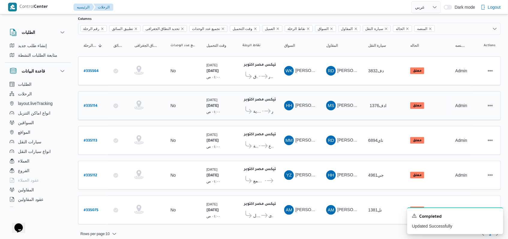
click at [91, 104] on b "# 335114" at bounding box center [91, 106] width 14 height 4
select select "ar"
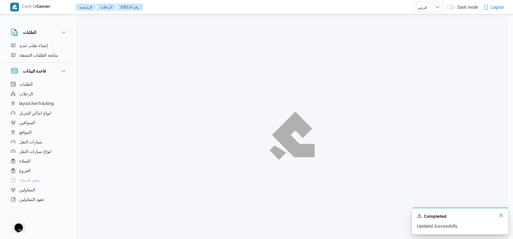
click at [500, 217] on icon "Dismiss toast" at bounding box center [500, 215] width 5 height 5
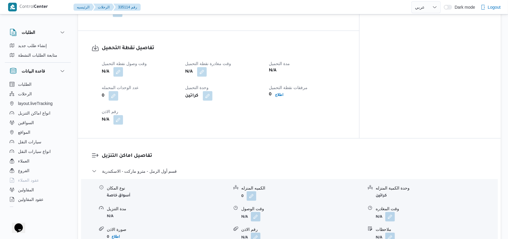
scroll to position [400, 0]
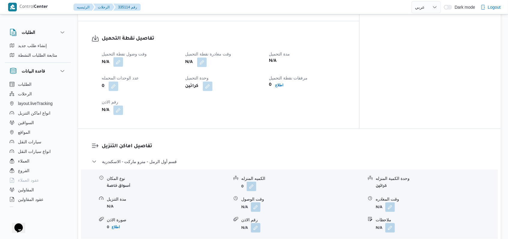
click at [122, 57] on button "button" at bounding box center [119, 62] width 10 height 10
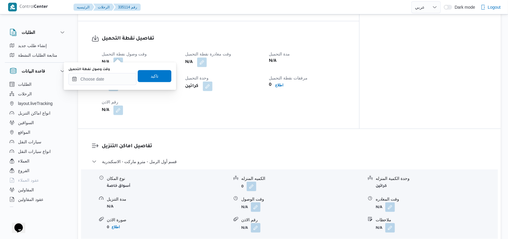
click at [114, 71] on div "وقت وصول نفطة التحميل" at bounding box center [102, 69] width 68 height 5
click at [113, 77] on input "وقت وصول نفطة التحميل" at bounding box center [102, 79] width 68 height 12
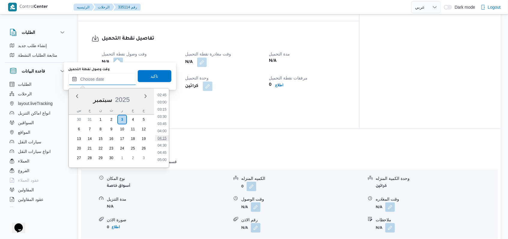
scroll to position [161, 0]
click at [165, 125] on li "06:30" at bounding box center [162, 123] width 14 height 6
type input "[DATE] ٠٦:٣٠"
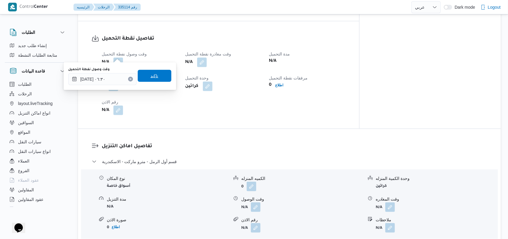
click at [158, 80] on span "تاكيد" at bounding box center [155, 76] width 34 height 12
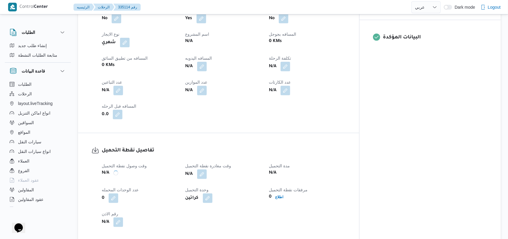
scroll to position [280, 0]
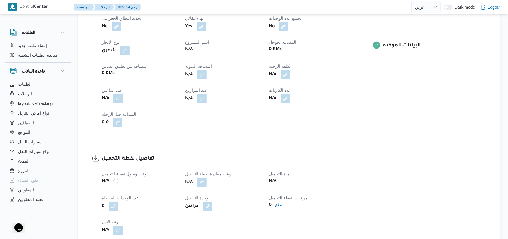
click at [120, 94] on button "button" at bounding box center [119, 99] width 10 height 10
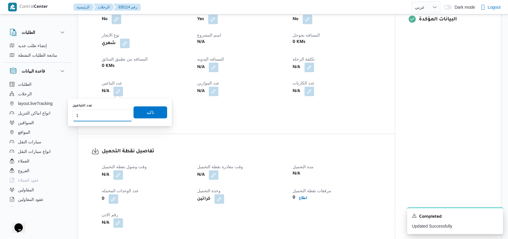
type input "1"
click at [121, 113] on input "1" at bounding box center [103, 116] width 60 height 12
click at [151, 111] on span "تاكيد" at bounding box center [151, 112] width 34 height 12
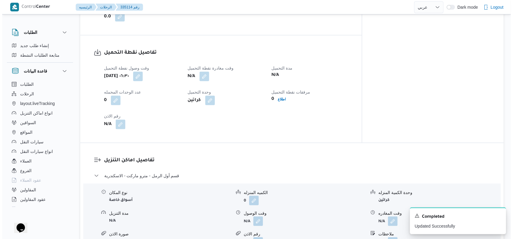
scroll to position [520, 0]
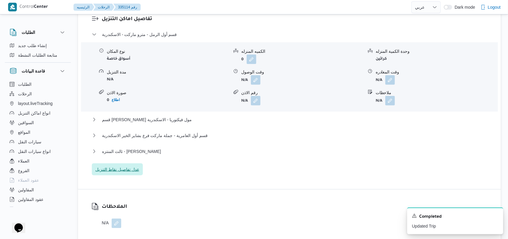
click at [132, 168] on span "عدل تفاصيل نقاط التنزيل" at bounding box center [117, 169] width 44 height 7
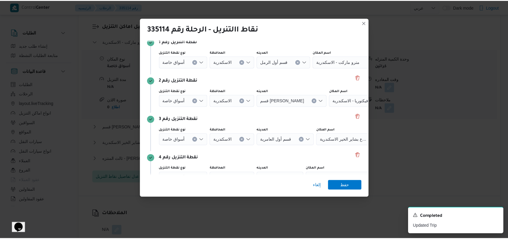
scroll to position [77, 0]
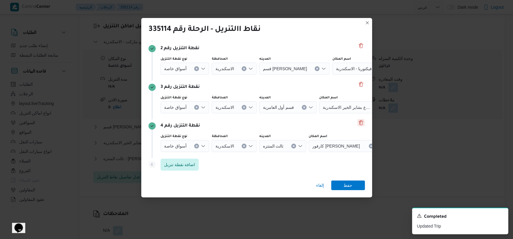
click at [359, 124] on button "Delete" at bounding box center [360, 122] width 7 height 7
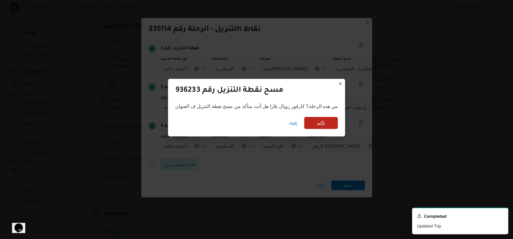
click at [307, 124] on span "تأكيد" at bounding box center [321, 123] width 34 height 12
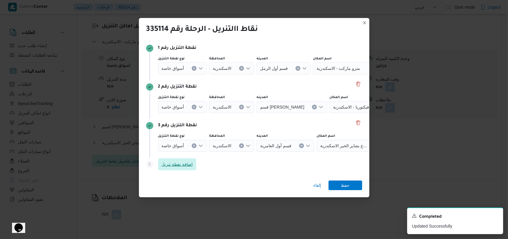
scroll to position [39, 0]
click at [195, 146] on icon "Clear input" at bounding box center [195, 146] width 2 height 2
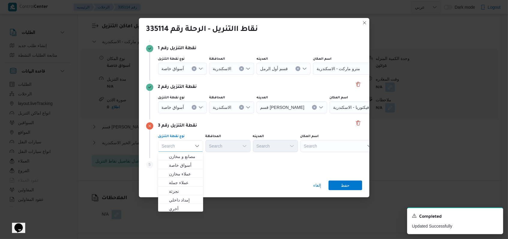
click at [193, 107] on icon "Clear input" at bounding box center [194, 107] width 2 height 2
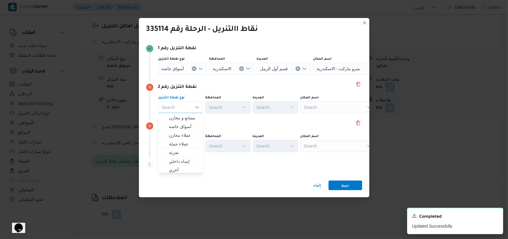
click at [194, 69] on icon "Clear input" at bounding box center [194, 69] width 2 height 2
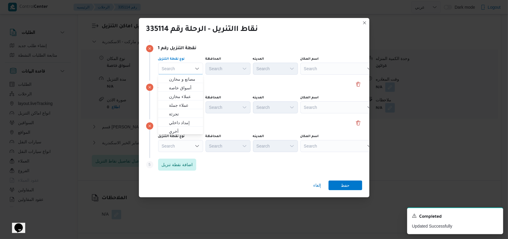
click at [309, 85] on div "نقطة التنزيل رقم 2" at bounding box center [254, 87] width 216 height 7
click at [325, 71] on div "Search" at bounding box center [338, 69] width 75 height 12
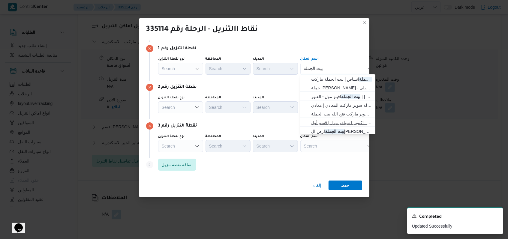
scroll to position [28, 0]
type input "بيت الجملة"
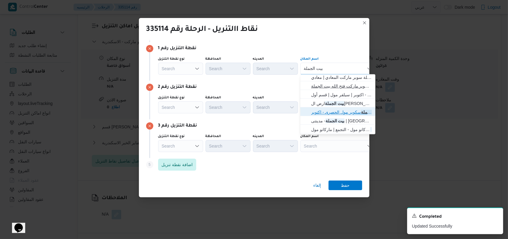
click at [341, 112] on span "بيت الجملة سكوير مول الحصرى - اكتوبر | [GEOGRAPHIC_DATA] | قسم أول [DATE]" at bounding box center [341, 112] width 61 height 7
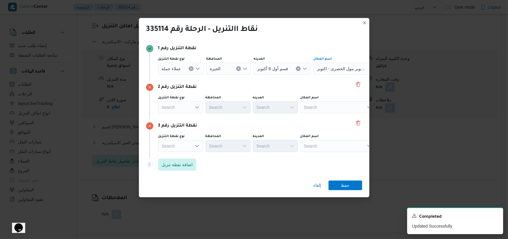
click at [332, 104] on div "Search" at bounding box center [338, 108] width 75 height 12
type input "جودز مارت"
click at [336, 114] on span "جودز مارت عز العرب - [PERSON_NAME] | جودزمارت مصر | null" at bounding box center [338, 118] width 70 height 10
click at [333, 143] on div "Search" at bounding box center [338, 146] width 75 height 12
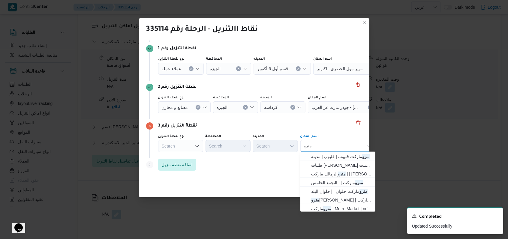
type input "مترو"
click at [346, 201] on span "مترو ماركت زايد | مترو ماركت | null" at bounding box center [341, 200] width 61 height 7
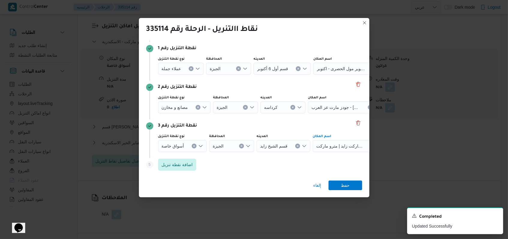
click at [346, 192] on div "إلغاء حفظ" at bounding box center [254, 187] width 231 height 22
click at [349, 184] on span "حفظ" at bounding box center [345, 185] width 9 height 10
click at [349, 184] on div "الملاحظات N/A" at bounding box center [289, 207] width 423 height 52
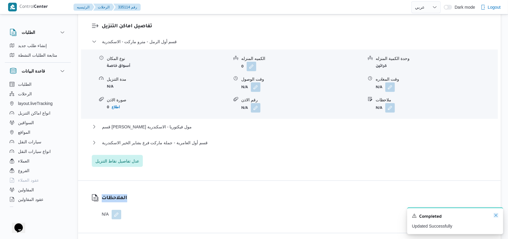
click at [498, 217] on icon "Dismiss toast" at bounding box center [496, 215] width 5 height 5
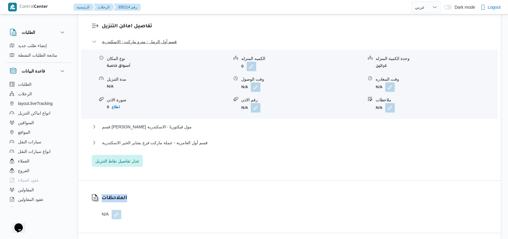
click at [136, 38] on span "قسم أول الرمل - مترو ماركت - الاسكندرية" at bounding box center [139, 41] width 75 height 7
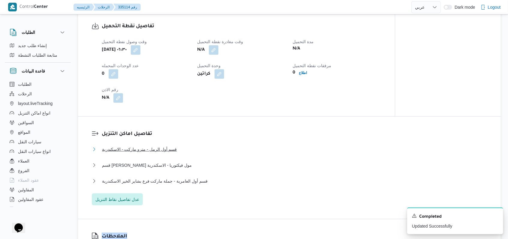
scroll to position [400, 0]
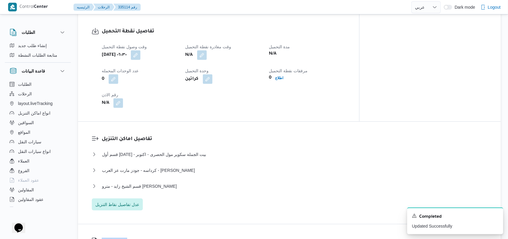
select select "ar"
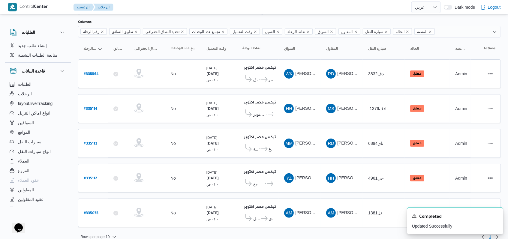
scroll to position [38, 0]
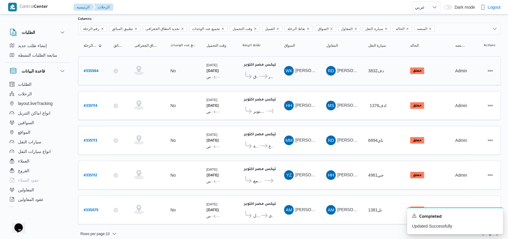
click at [93, 71] on b "# 335564" at bounding box center [91, 71] width 15 height 4
select select "ar"
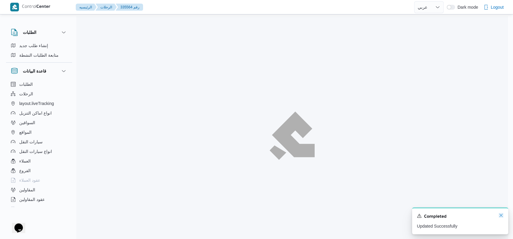
click at [501, 217] on icon "Dismiss toast" at bounding box center [500, 215] width 5 height 5
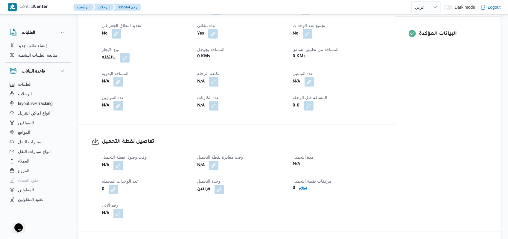
scroll to position [280, 0]
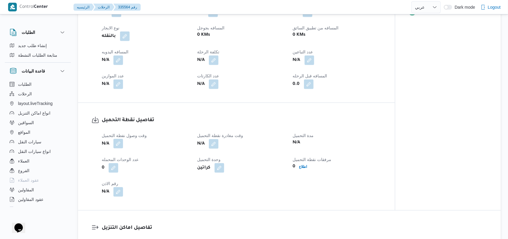
click at [121, 143] on button "button" at bounding box center [119, 144] width 10 height 10
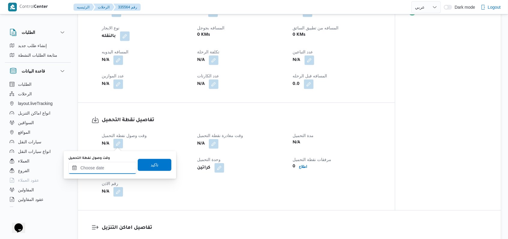
click at [107, 165] on input "وقت وصول نفطة التحميل" at bounding box center [102, 168] width 68 height 12
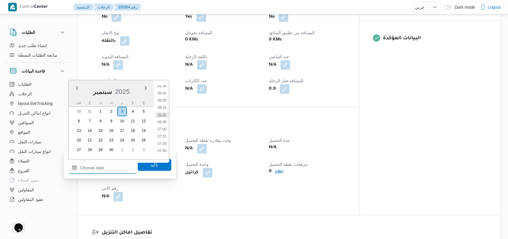
scroll to position [120, 0]
click at [164, 105] on li "04:45" at bounding box center [162, 105] width 14 height 6
type input "[DATE] ٠٤:٤٥"
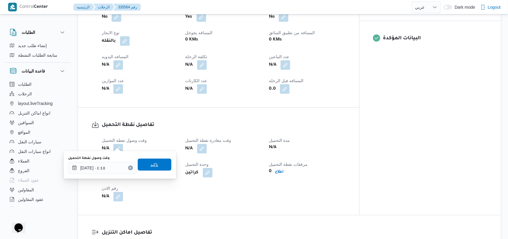
click at [162, 161] on span "تاكيد" at bounding box center [155, 165] width 34 height 12
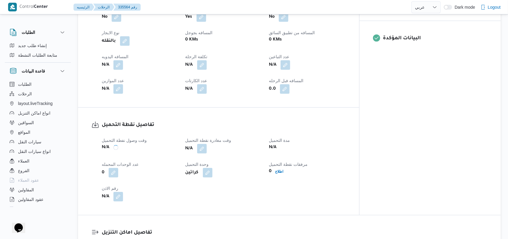
click at [207, 144] on span at bounding box center [200, 149] width 13 height 10
drag, startPoint x: 208, startPoint y: 141, endPoint x: 212, endPoint y: 143, distance: 4.6
click at [207, 144] on span at bounding box center [200, 149] width 13 height 10
click at [207, 144] on button "button" at bounding box center [202, 149] width 10 height 10
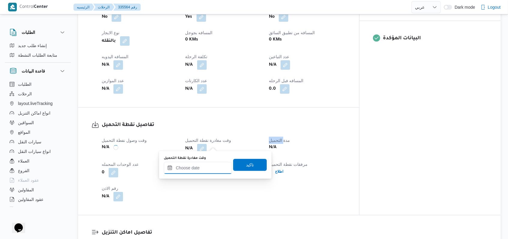
click at [205, 166] on input "وقت مغادرة نقطة التحميل" at bounding box center [198, 168] width 68 height 12
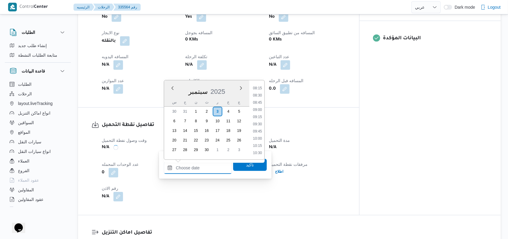
scroll to position [161, 0]
click at [262, 137] on li "07:15" at bounding box center [258, 137] width 14 height 6
type input "[DATE] ٠٧:١٥"
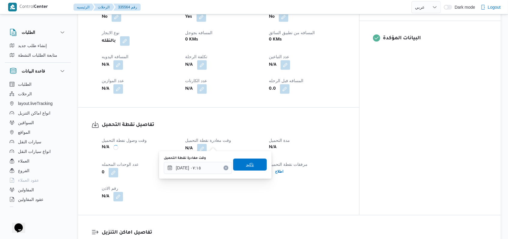
click at [250, 166] on span "تاكيد" at bounding box center [250, 165] width 34 height 12
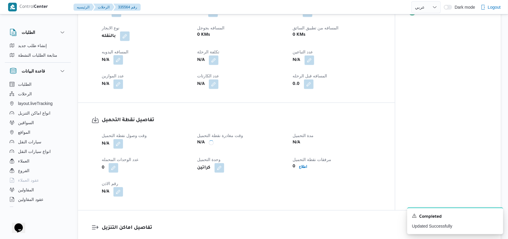
click at [116, 59] on button "button" at bounding box center [119, 60] width 10 height 10
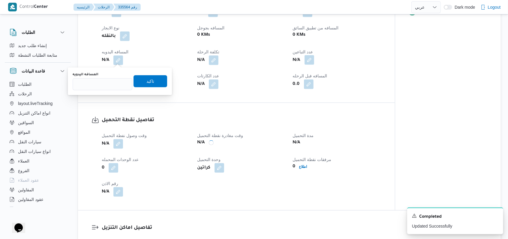
click at [308, 59] on button "button" at bounding box center [310, 60] width 10 height 10
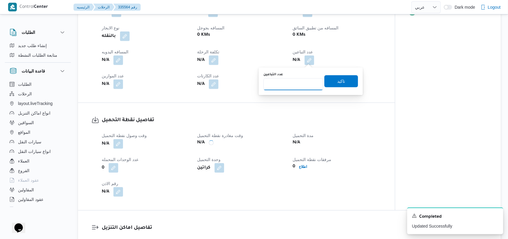
click at [291, 88] on input "عدد التباعين" at bounding box center [294, 84] width 60 height 12
type input "1"
click at [338, 82] on span "تاكيد" at bounding box center [342, 80] width 8 height 7
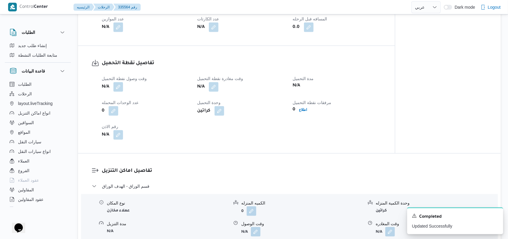
scroll to position [400, 0]
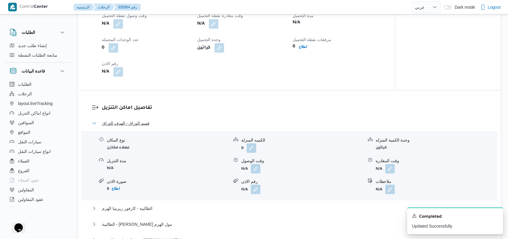
click at [147, 126] on span "قسم الوراق - الهدف الوراق" at bounding box center [125, 123] width 47 height 7
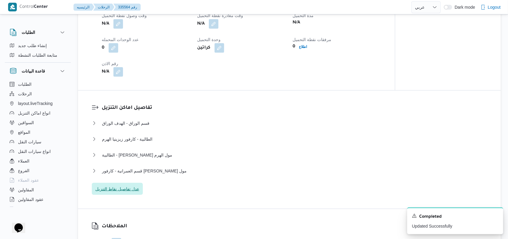
click at [123, 195] on div "قسم الوراق - الهدف الوراق نوع المكان عملاء مخازن الكميه المنزله 0 وحدة الكمية ا…" at bounding box center [290, 158] width 396 height 76
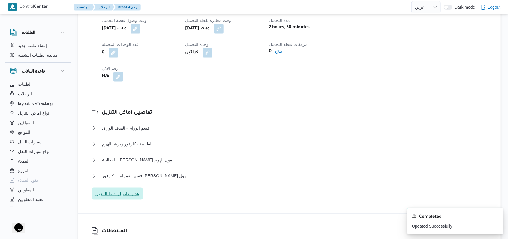
click at [130, 188] on span "عدل تفاصيل نقاط التنزيل" at bounding box center [117, 194] width 51 height 12
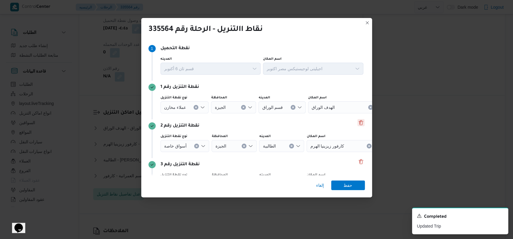
click at [358, 119] on div "نقطة التنزيل رقم 1 نوع نقطة التنزيل عملاء مخازن المحافظة الجيزة المدينه قسم الو…" at bounding box center [256, 100] width 216 height 39
click at [357, 123] on button "Delete" at bounding box center [360, 122] width 7 height 7
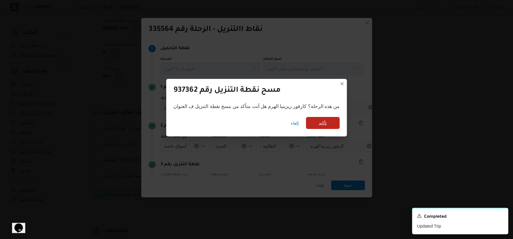
click at [322, 118] on span "تأكيد" at bounding box center [323, 123] width 34 height 12
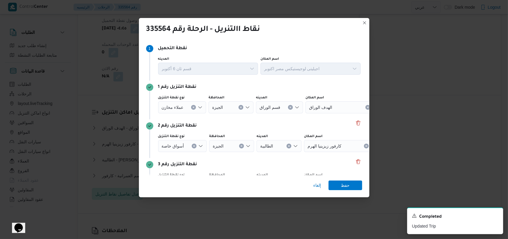
click at [320, 125] on div "نقطة التنزيل رقم 2" at bounding box center [254, 126] width 216 height 7
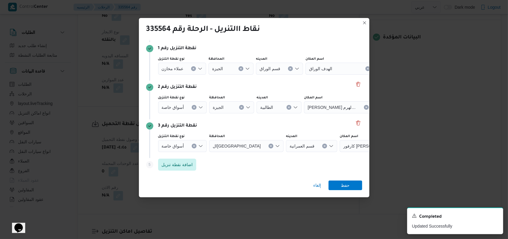
scroll to position [280, 0]
click at [196, 145] on div "أسواق خاصة" at bounding box center [182, 146] width 49 height 12
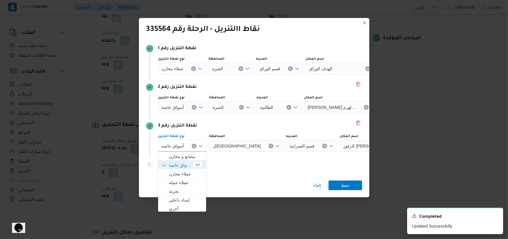
click at [192, 145] on button "Clear input" at bounding box center [194, 146] width 5 height 5
click at [194, 110] on div "أسواق خاصة" at bounding box center [182, 108] width 49 height 12
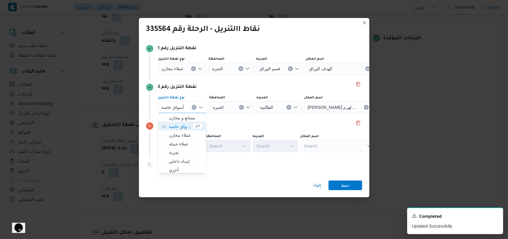
click at [192, 105] on button "Clear input" at bounding box center [194, 107] width 5 height 5
click at [194, 68] on icon "Clear input" at bounding box center [193, 69] width 2 height 2
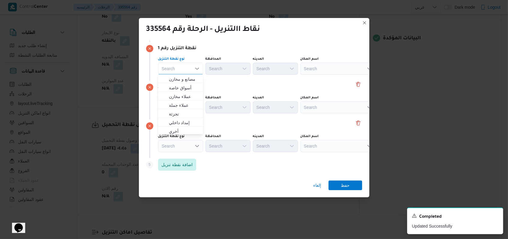
click at [318, 71] on div "Search" at bounding box center [338, 69] width 75 height 12
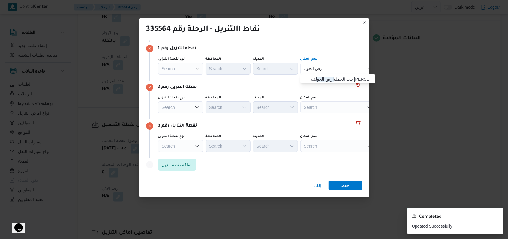
type input "ارض الجول"
click at [328, 81] on span "بيت الجملة ارض الجول ف [PERSON_NAME] - مدينة نصر | [PERSON_NAME] | الجولف" at bounding box center [341, 79] width 61 height 7
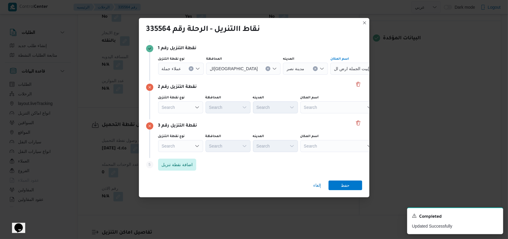
click at [328, 106] on div "Search" at bounding box center [338, 108] width 75 height 12
type input "كارفور الميراك"
click at [330, 119] on span "كارفور الميراك ى | | الجولف" at bounding box center [341, 117] width 61 height 7
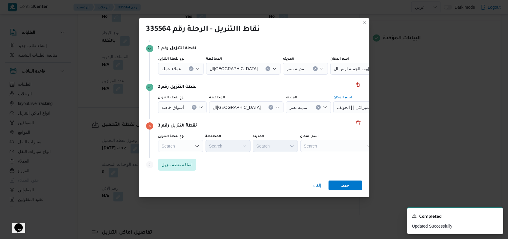
click at [325, 141] on div "Search" at bounding box center [338, 146] width 75 height 12
type input "كارفور فيتال"
click at [341, 159] on span "كارفور فيتال ى - التجمع الخامس | Carrefour Market Vitali Mall | null" at bounding box center [341, 156] width 61 height 7
click at [353, 182] on span "حفظ" at bounding box center [346, 185] width 34 height 10
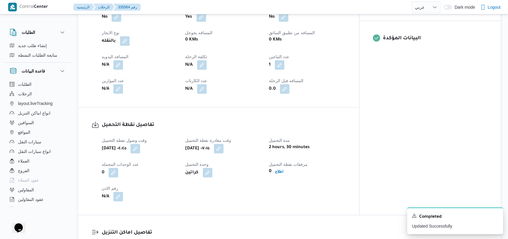
scroll to position [454, 0]
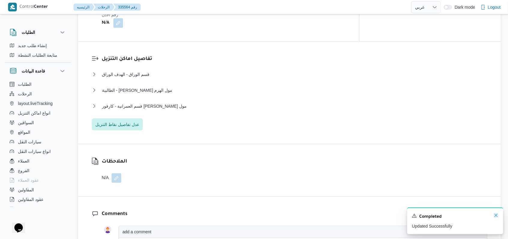
click at [498, 216] on icon "Dismiss toast" at bounding box center [496, 215] width 5 height 5
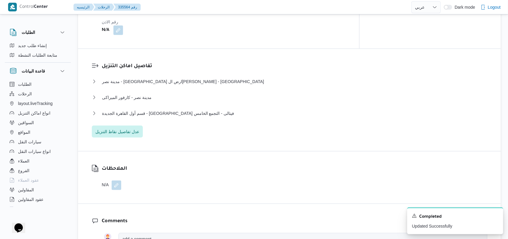
scroll to position [461, 0]
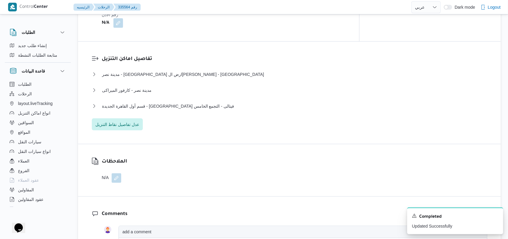
select select "ar"
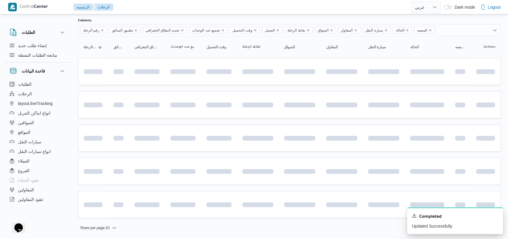
scroll to position [35, 0]
click at [496, 216] on icon "Dismiss toast" at bounding box center [496, 215] width 5 height 5
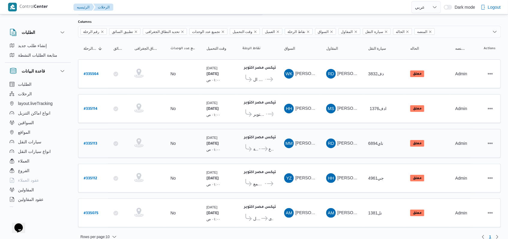
click at [100, 141] on div "# 335113" at bounding box center [93, 143] width 24 height 13
click at [90, 142] on b "# 335113" at bounding box center [91, 144] width 14 height 4
select select "ar"
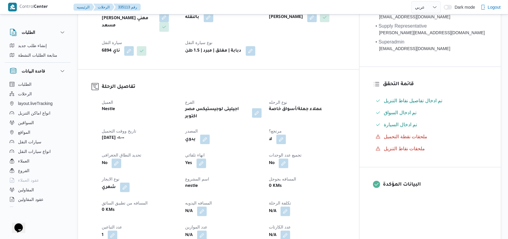
scroll to position [80, 0]
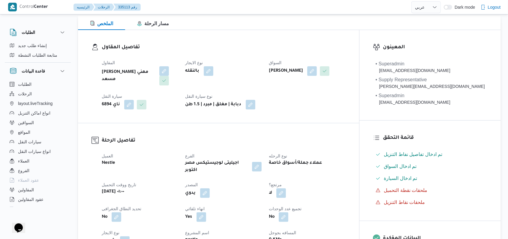
select select "ar"
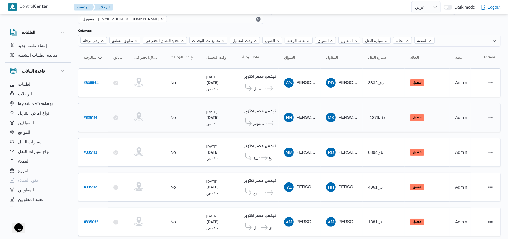
scroll to position [38, 0]
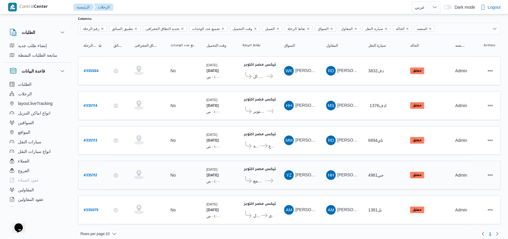
click at [93, 174] on b "# 335112" at bounding box center [91, 176] width 14 height 4
select select "ar"
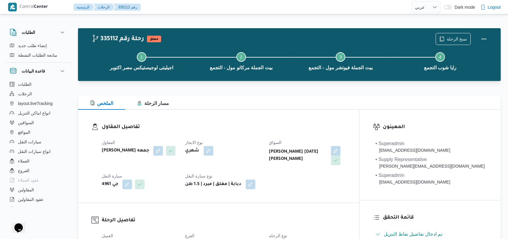
scroll to position [240, 0]
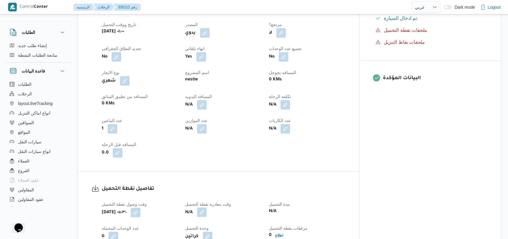
click at [207, 208] on button "button" at bounding box center [202, 213] width 10 height 10
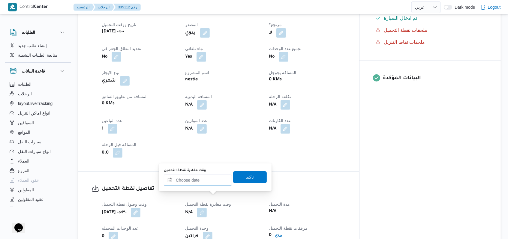
click at [210, 185] on input "وقت مغادرة نقطة التحميل" at bounding box center [198, 180] width 68 height 12
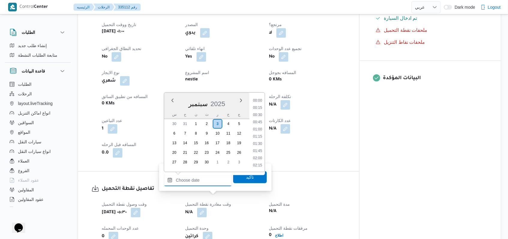
scroll to position [310, 0]
click at [259, 129] on li "11:45" at bounding box center [258, 130] width 14 height 6
type input "[DATE] ١١:٤٥"
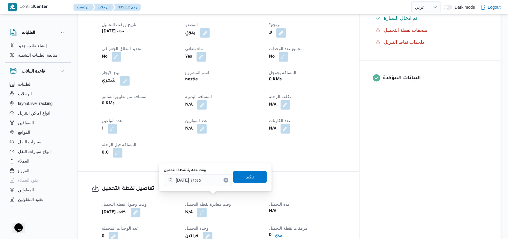
click at [250, 174] on span "تاكيد" at bounding box center [250, 177] width 34 height 12
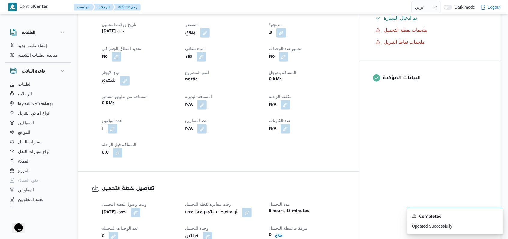
select select "ar"
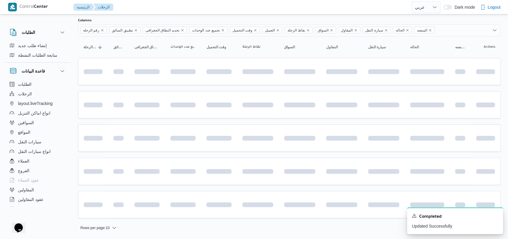
scroll to position [35, 0]
click at [498, 217] on icon "Dismiss toast" at bounding box center [496, 215] width 5 height 5
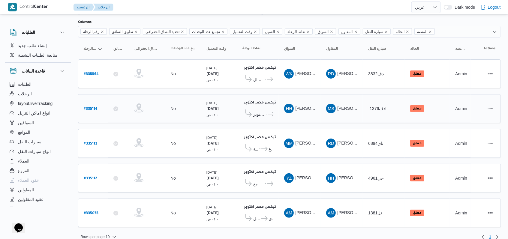
click at [94, 108] on b "# 335114" at bounding box center [91, 109] width 14 height 4
select select "ar"
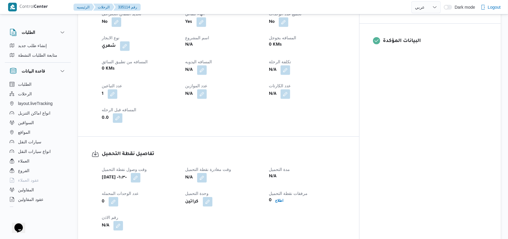
scroll to position [280, 0]
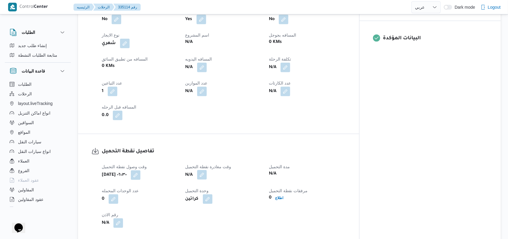
click at [207, 177] on button "button" at bounding box center [202, 175] width 10 height 10
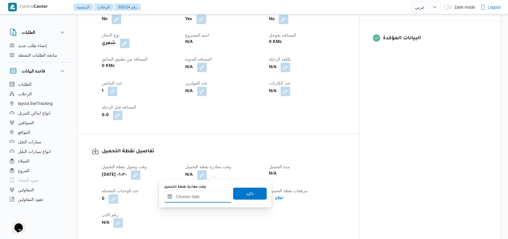
click at [199, 197] on input "وقت مغادرة نقطة التحميل" at bounding box center [198, 197] width 68 height 12
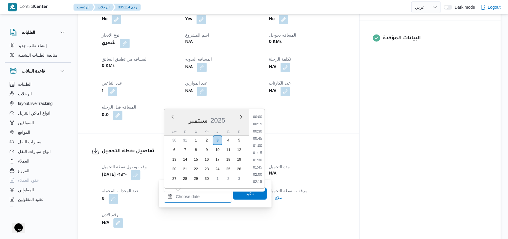
scroll to position [310, 0]
click at [256, 144] on li "11:45" at bounding box center [258, 146] width 14 height 6
type input "[DATE] ١١:٤٥"
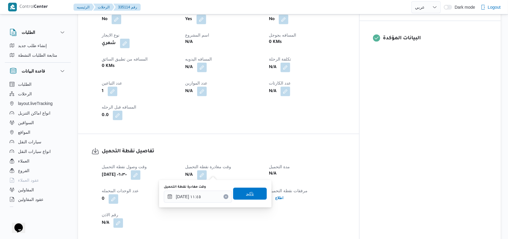
click at [254, 191] on span "تاكيد" at bounding box center [250, 194] width 34 height 12
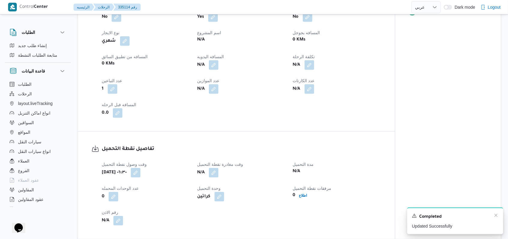
click at [498, 220] on div "Completed" at bounding box center [455, 217] width 86 height 8
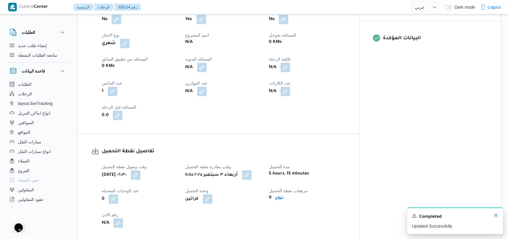
click at [498, 217] on icon "Dismiss toast" at bounding box center [496, 215] width 5 height 5
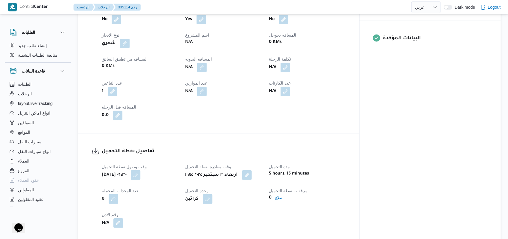
click at [309, 148] on h3 "تفاصيل نقطة التحميل" at bounding box center [224, 152] width 244 height 8
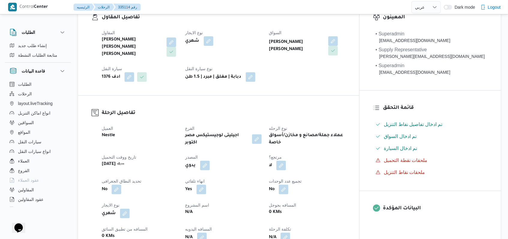
scroll to position [0, 0]
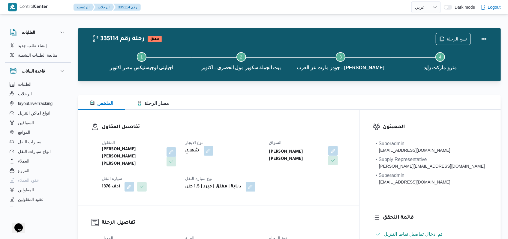
select select "ar"
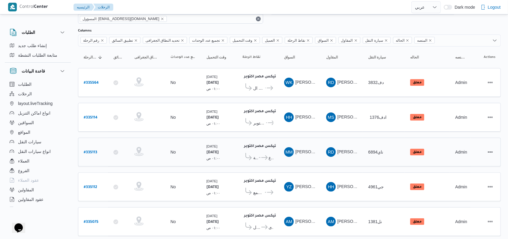
scroll to position [38, 0]
